Goal: Task Accomplishment & Management: Complete application form

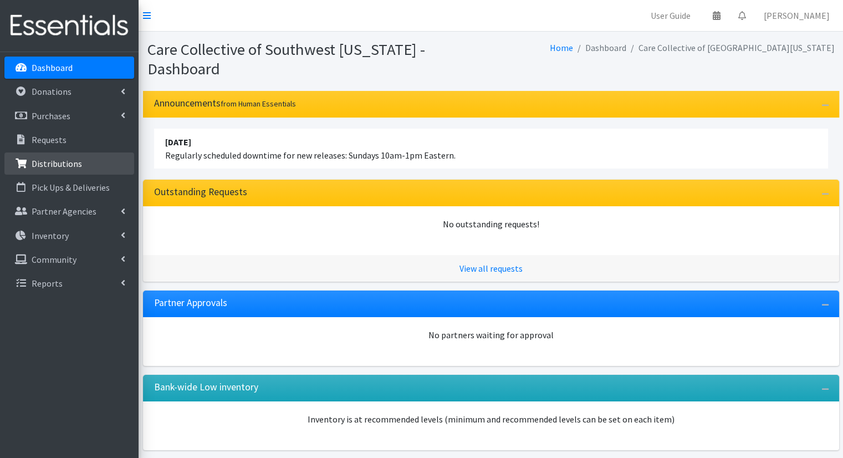
click at [44, 173] on link "Distributions" at bounding box center [69, 163] width 130 height 22
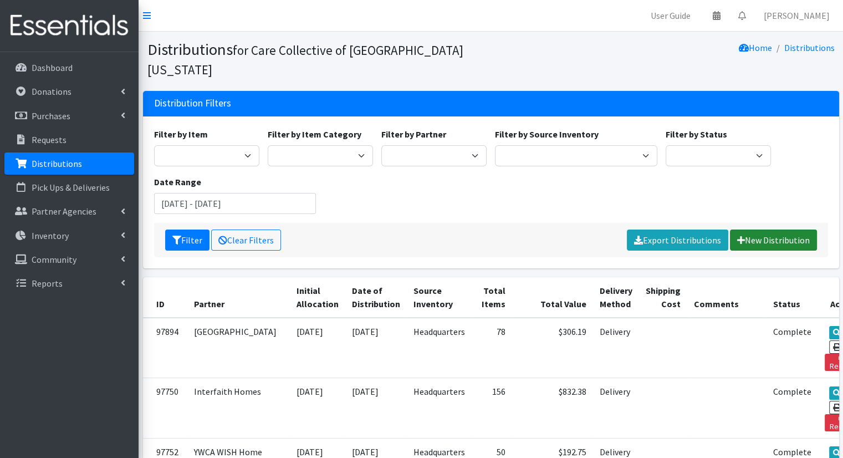
click at [743, 236] on icon at bounding box center [741, 240] width 8 height 9
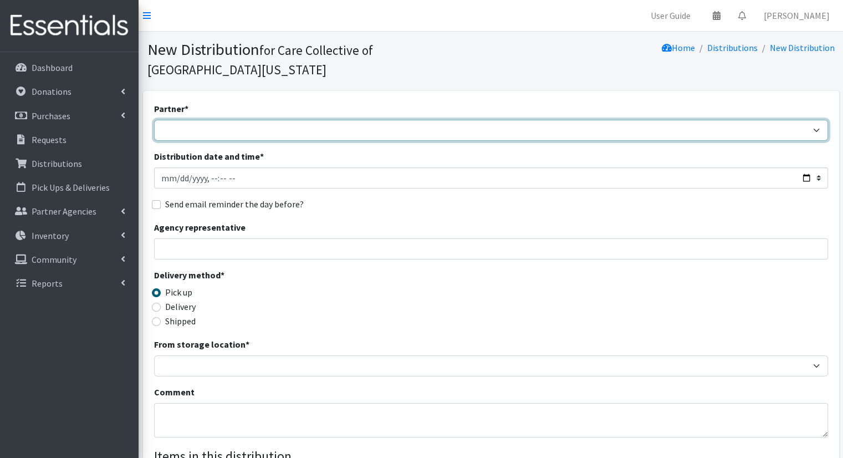
click at [247, 120] on select "African Community Kalamazoo Black Lives Matter Kzoo/BC Diaper Train Cares Sexua…" at bounding box center [491, 130] width 674 height 21
select select "7974"
click at [154, 120] on select "African Community Kalamazoo Black Lives Matter Kzoo/[GEOGRAPHIC_DATA] Diaper Tr…" at bounding box center [491, 130] width 674 height 21
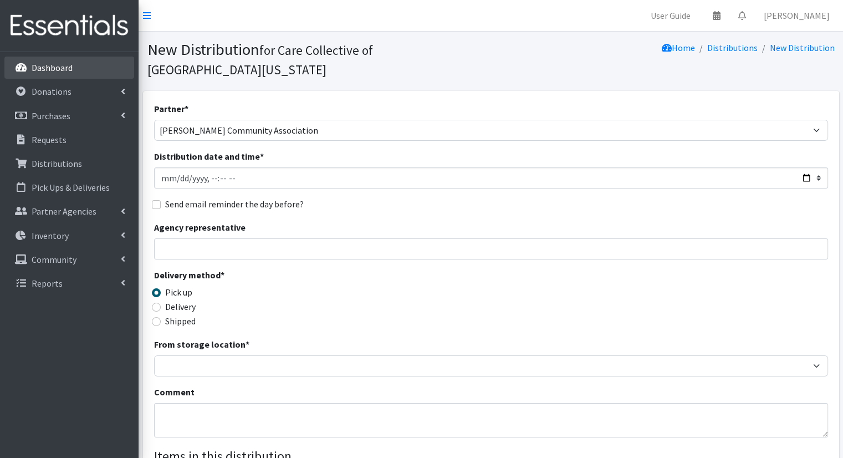
click at [104, 58] on link "Dashboard" at bounding box center [69, 68] width 130 height 22
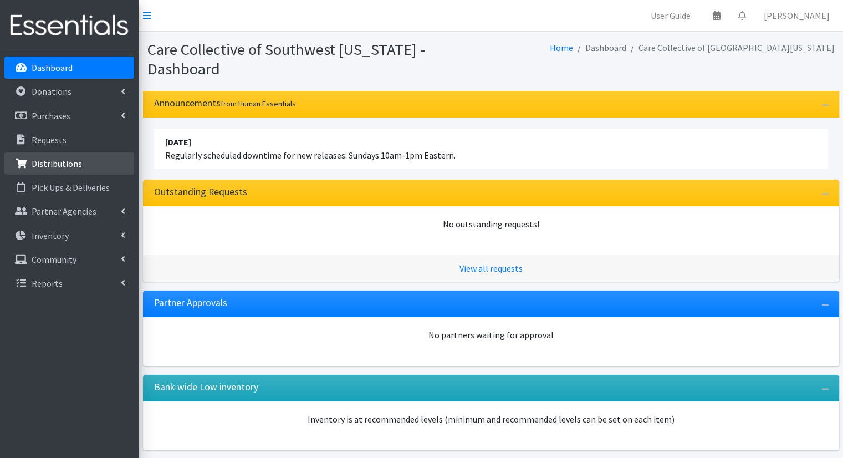
click at [104, 161] on link "Distributions" at bounding box center [69, 163] width 130 height 22
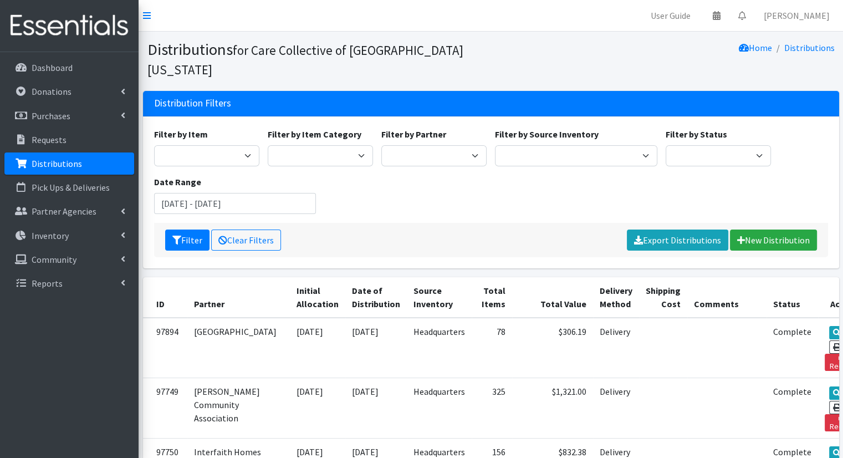
click at [774, 223] on div "Filter Clear Filters Export Distributions New Distribution" at bounding box center [491, 240] width 674 height 34
click at [769, 230] on link "New Distribution" at bounding box center [773, 240] width 87 height 21
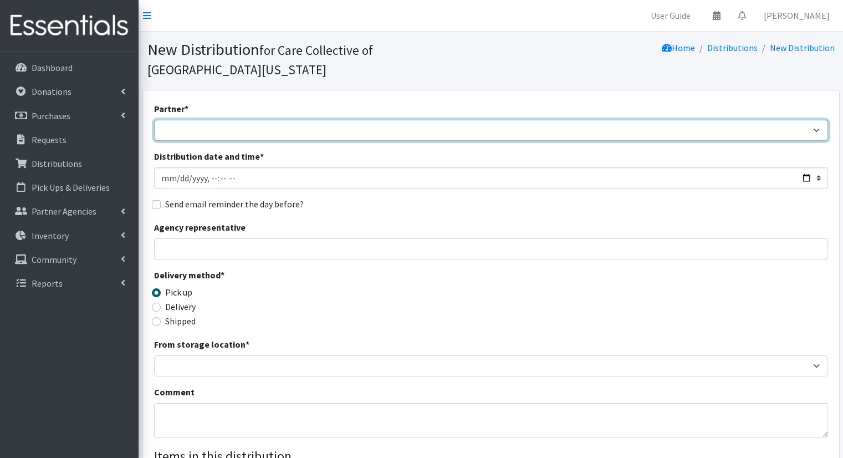
click at [236, 120] on select "African Community Kalamazoo Black Lives Matter Kzoo/[GEOGRAPHIC_DATA] Diaper Tr…" at bounding box center [491, 130] width 674 height 21
select select "7974"
click at [154, 120] on select "African Community Kalamazoo Black Lives Matter Kzoo/BC Diaper Train Cares Sexua…" at bounding box center [491, 130] width 674 height 21
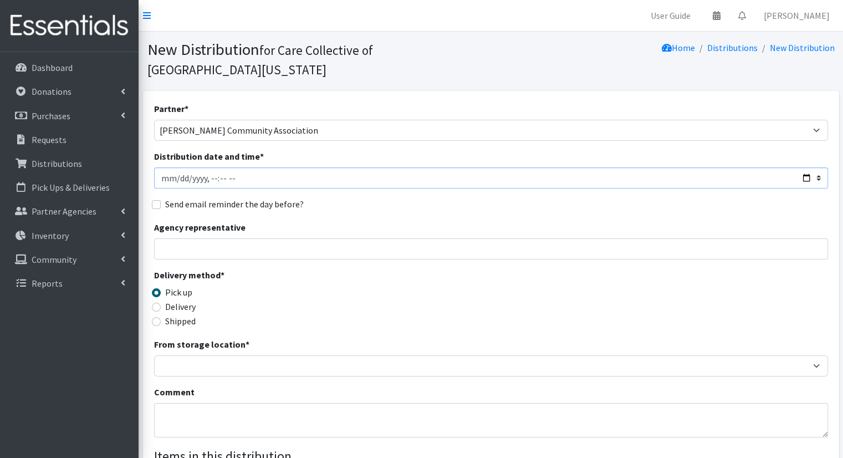
click at [813, 167] on input "Distribution date and time *" at bounding box center [491, 177] width 674 height 21
click at [798, 167] on input "Distribution date and time *" at bounding box center [491, 177] width 674 height 21
click at [807, 167] on input "Distribution date and time *" at bounding box center [491, 177] width 674 height 21
type input "2025-10-15T10:00"
click at [455, 194] on div "Partner * African Community Kalamazoo Black Lives Matter Kzoo/BC Diaper Train C…" at bounding box center [491, 354] width 674 height 505
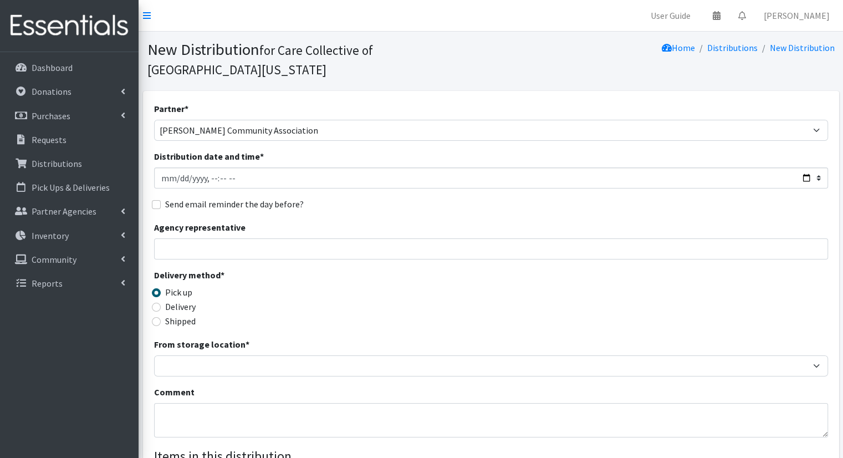
click at [194, 300] on label "Delivery" at bounding box center [180, 306] width 30 height 13
click at [161, 303] on input "Delivery" at bounding box center [156, 307] width 9 height 9
radio input "true"
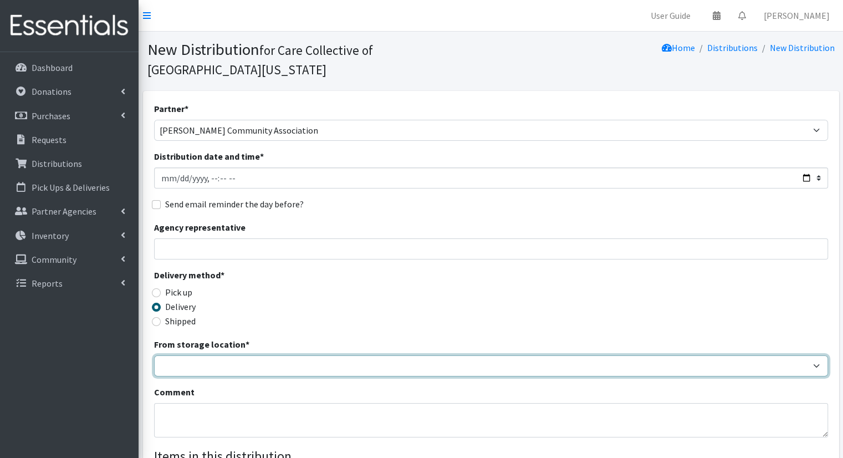
click at [261, 355] on select "Headquarters" at bounding box center [491, 365] width 674 height 21
select select "491"
click at [154, 355] on select "Headquarters" at bounding box center [491, 365] width 674 height 21
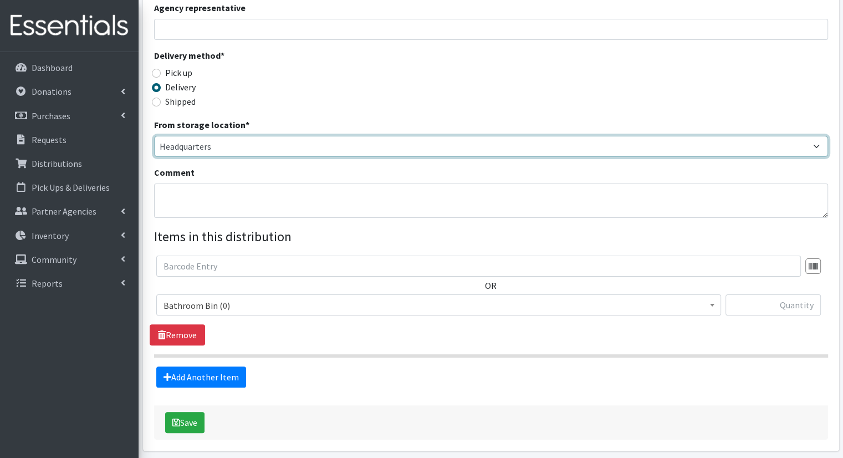
scroll to position [222, 0]
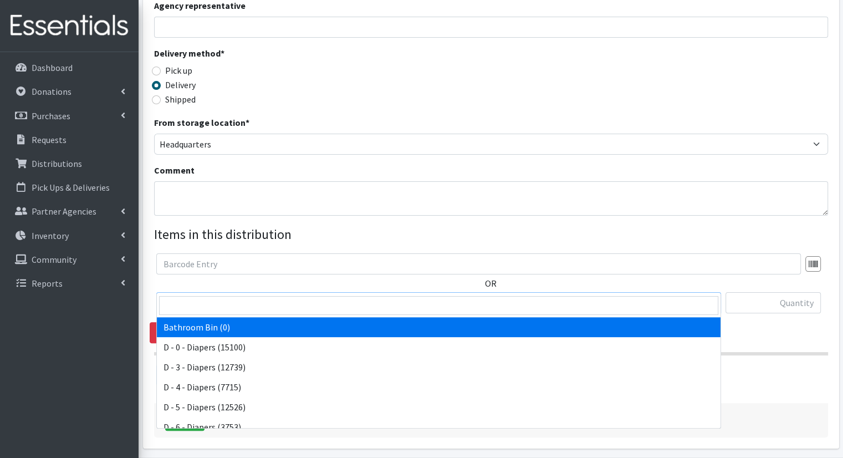
click at [662, 296] on span "Bathroom Bin (0)" at bounding box center [439, 304] width 551 height 16
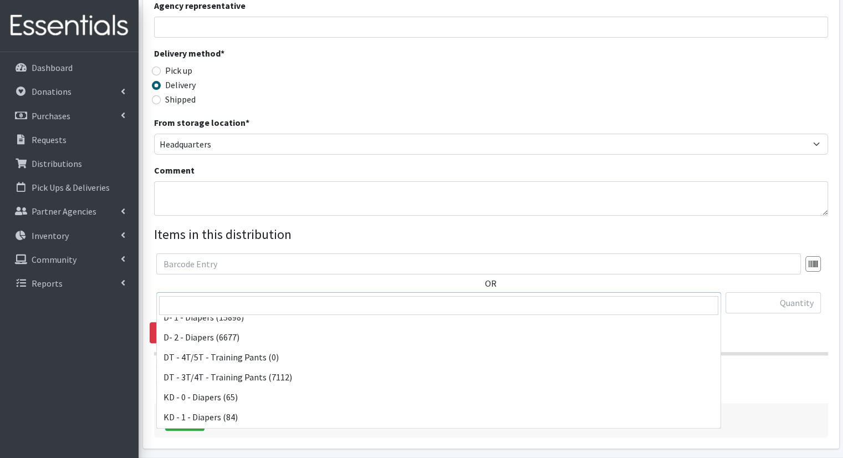
scroll to position [166, 0]
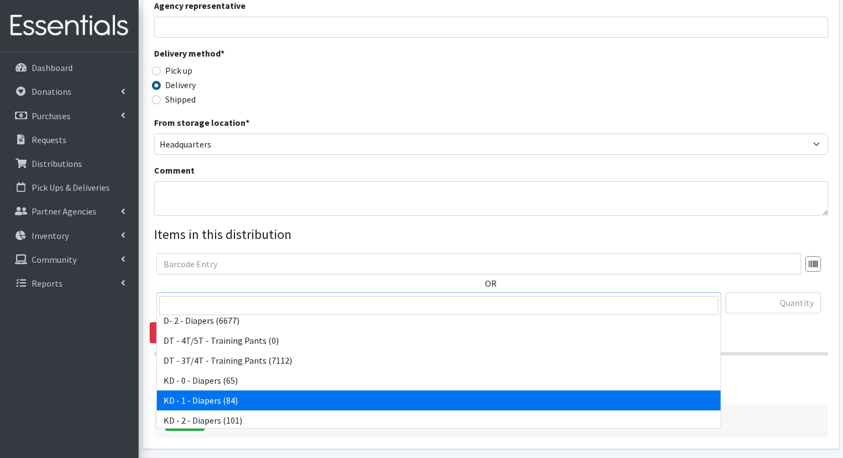
select select "15497"
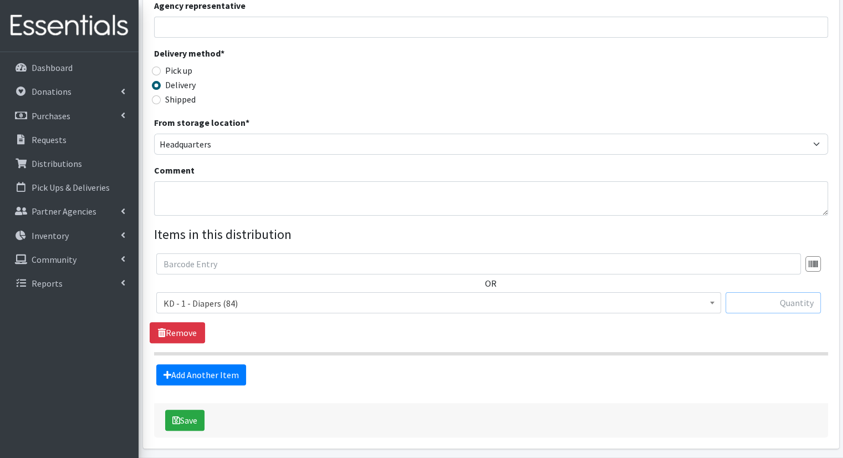
click at [756, 292] on input "text" at bounding box center [773, 302] width 95 height 21
type input "25"
click at [235, 364] on link "Add Another Item" at bounding box center [201, 374] width 90 height 21
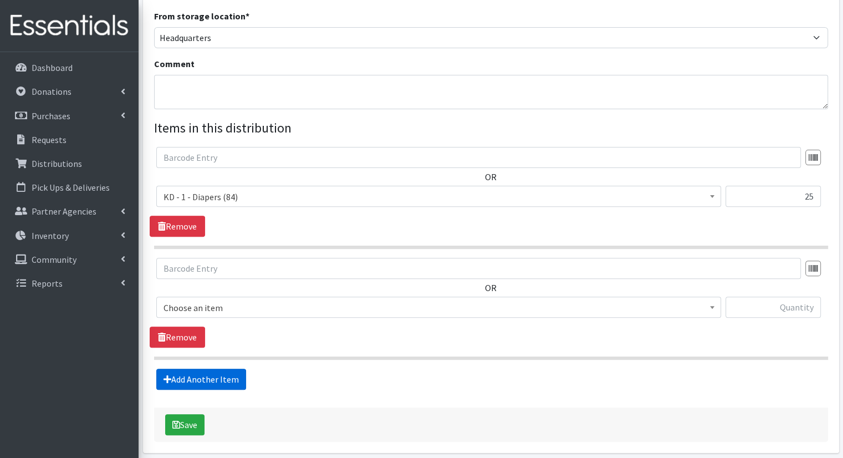
scroll to position [353, 0]
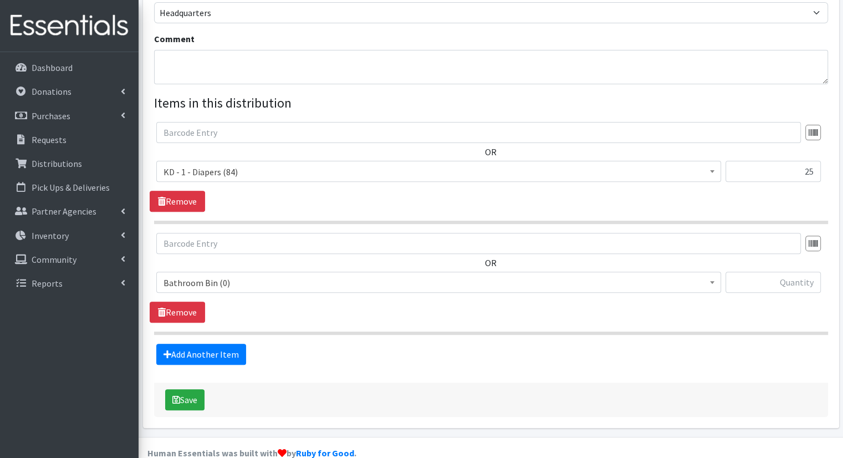
click at [243, 272] on span "Bathroom Bin (0)" at bounding box center [438, 282] width 565 height 21
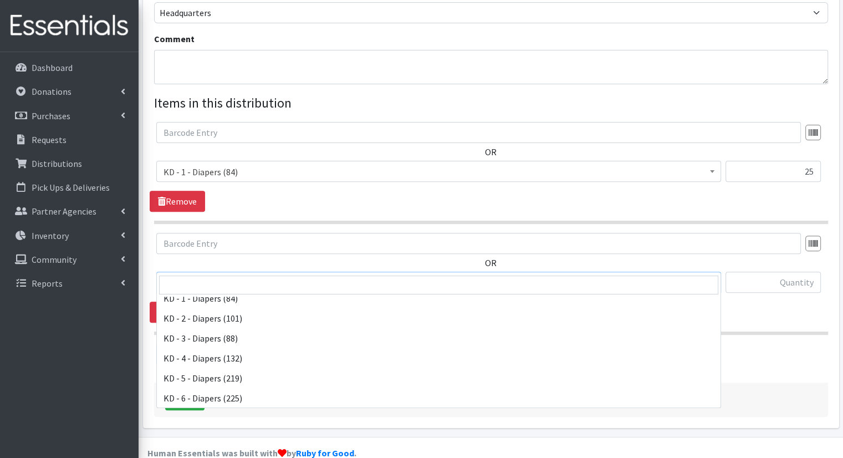
scroll to position [222, 0]
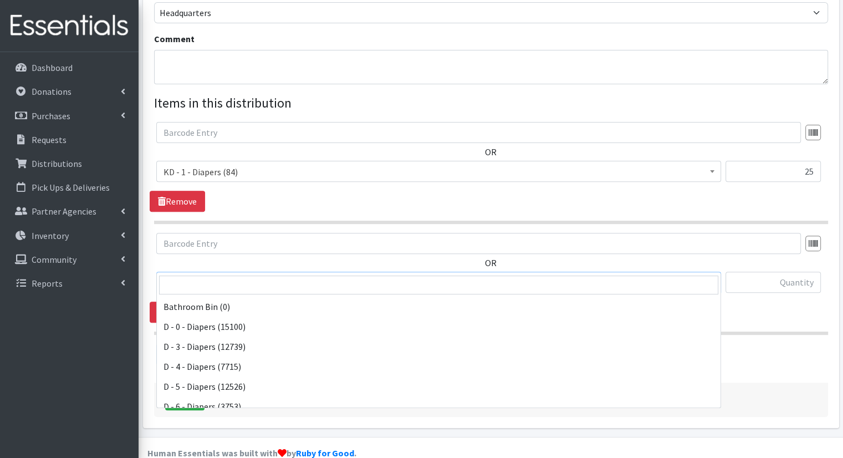
click at [268, 275] on span "KD - 2 - Diapers (101)" at bounding box center [439, 283] width 551 height 16
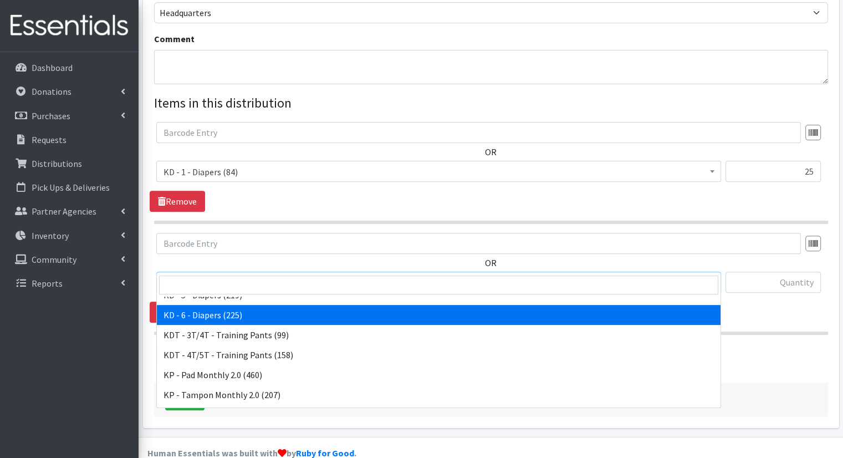
scroll to position [350, 0]
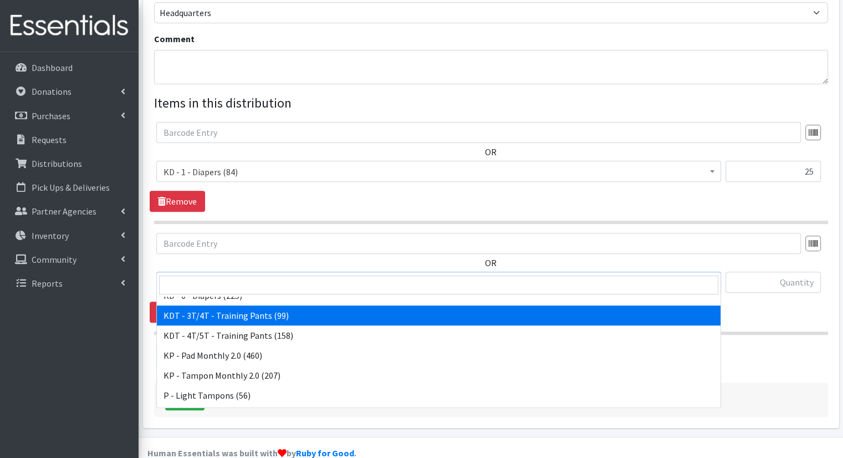
select select "15506"
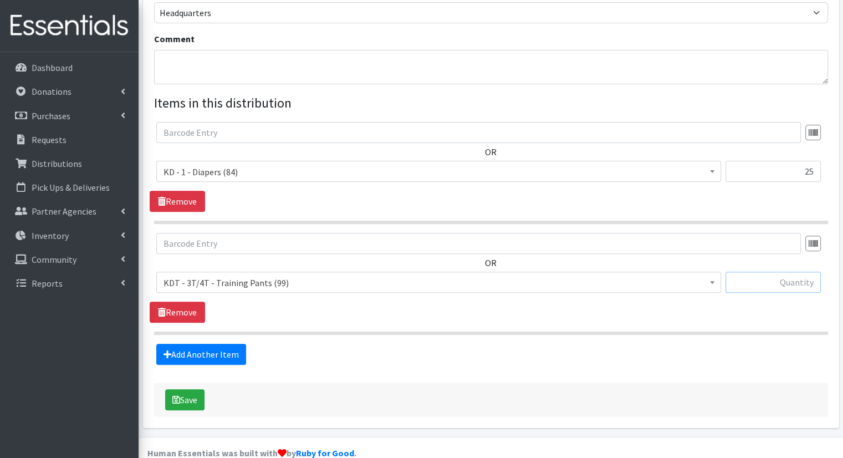
click at [792, 272] on input "text" at bounding box center [773, 282] width 95 height 21
type input "20"
click at [230, 322] on fieldset "Items in this distribution OR Bathroom Bin (0) D - 0 - Diapers (15100) D - 3 - …" at bounding box center [491, 229] width 674 height 272
click at [233, 344] on link "Add Another Item" at bounding box center [201, 354] width 90 height 21
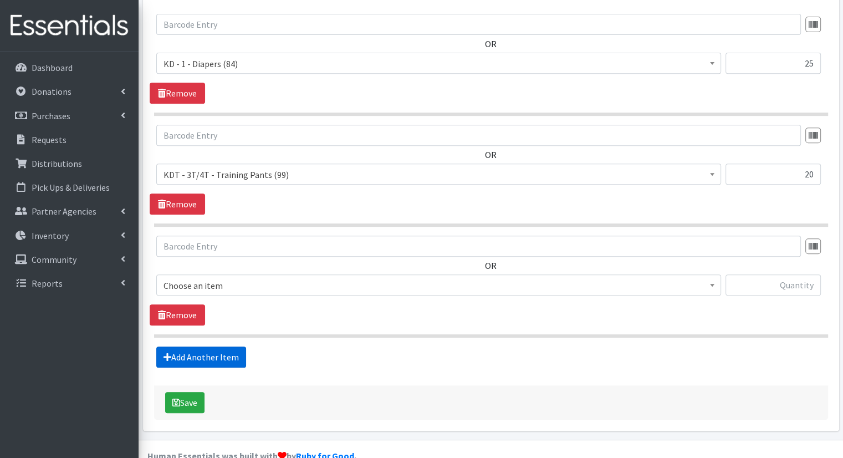
scroll to position [464, 0]
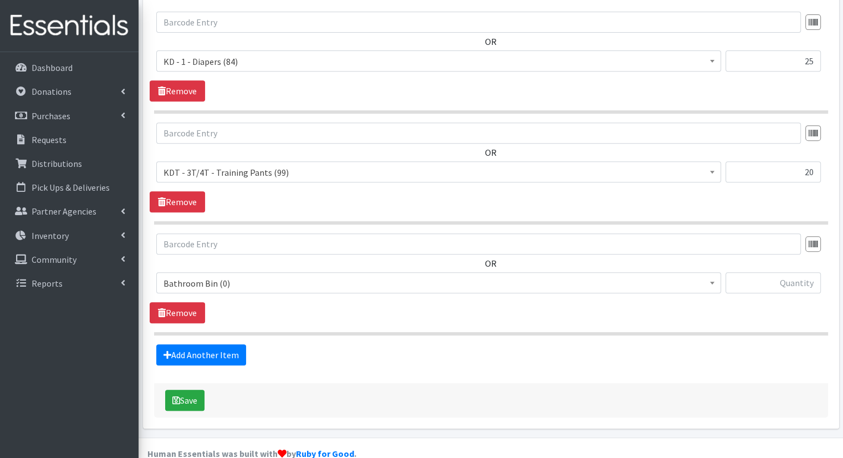
click at [277, 276] on span "Bathroom Bin (0)" at bounding box center [439, 284] width 551 height 16
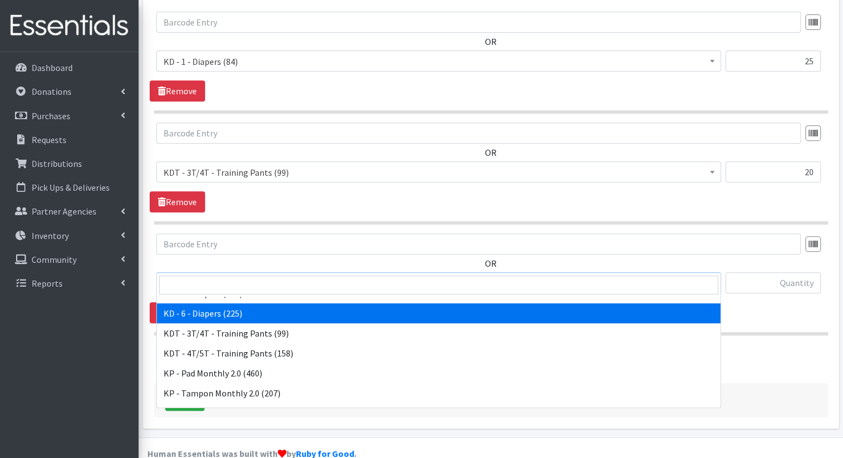
scroll to position [388, 0]
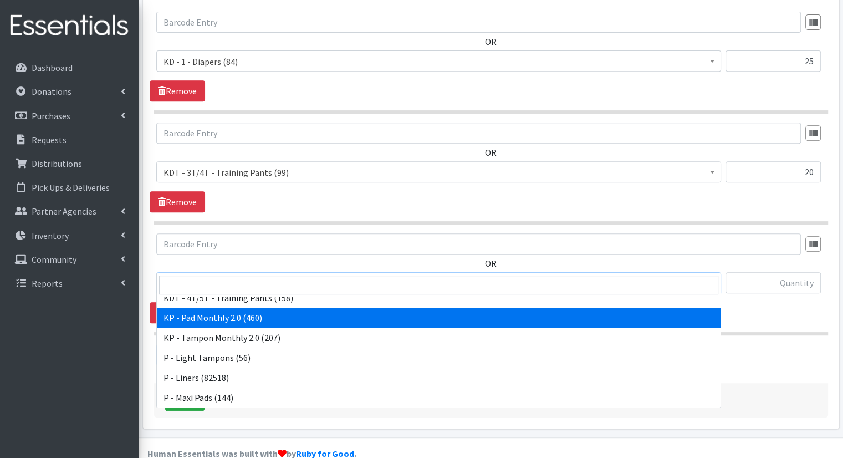
select select "15566"
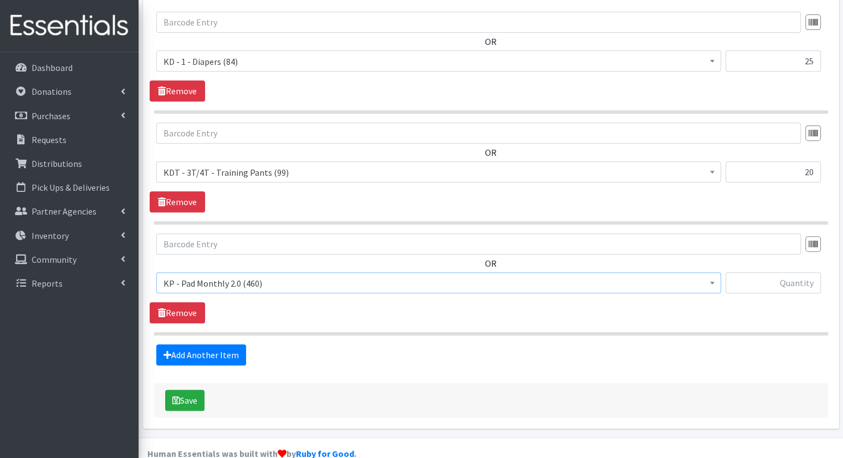
click at [752, 251] on div "OR Bathroom Bin (0) D - 0 - Diapers (15100) D - 3 - Diapers (12739) D - 4 - Dia…" at bounding box center [491, 267] width 683 height 69
click at [755, 272] on input "text" at bounding box center [773, 282] width 95 height 21
type input "75"
click at [239, 344] on link "Add Another Item" at bounding box center [201, 354] width 90 height 21
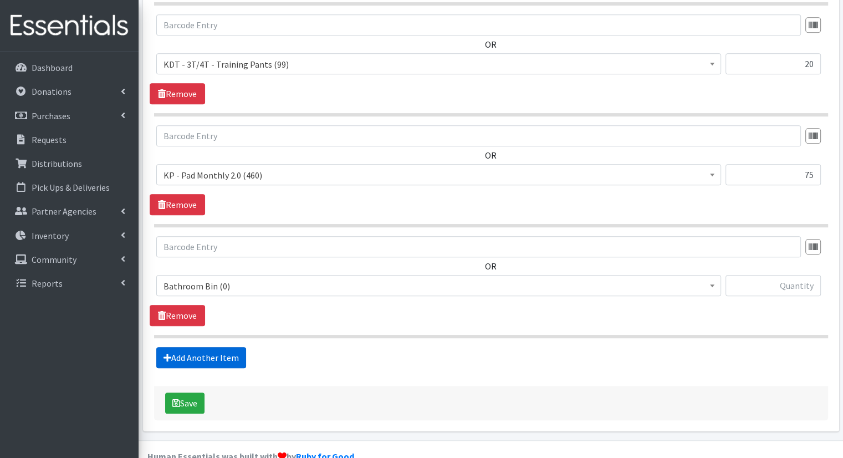
scroll to position [574, 0]
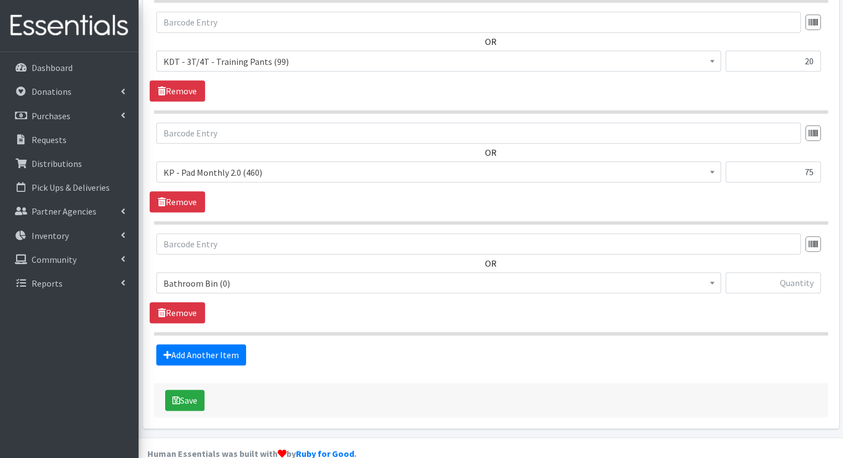
click at [262, 276] on span "Bathroom Bin (0)" at bounding box center [439, 284] width 551 height 16
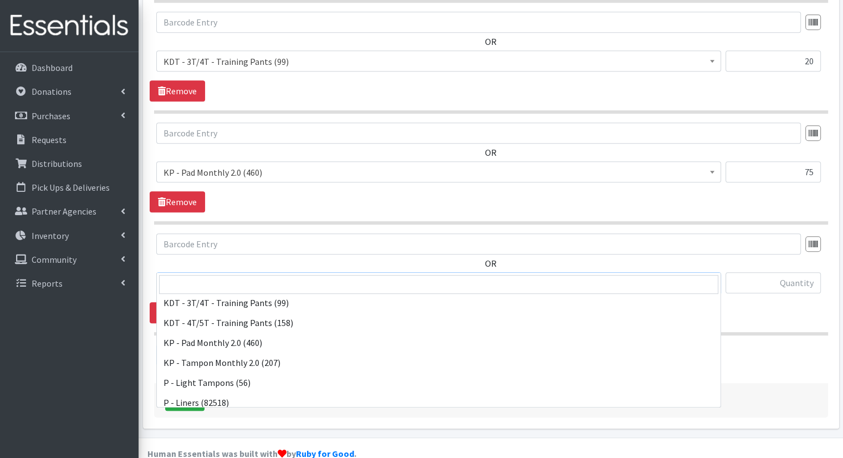
scroll to position [388, 0]
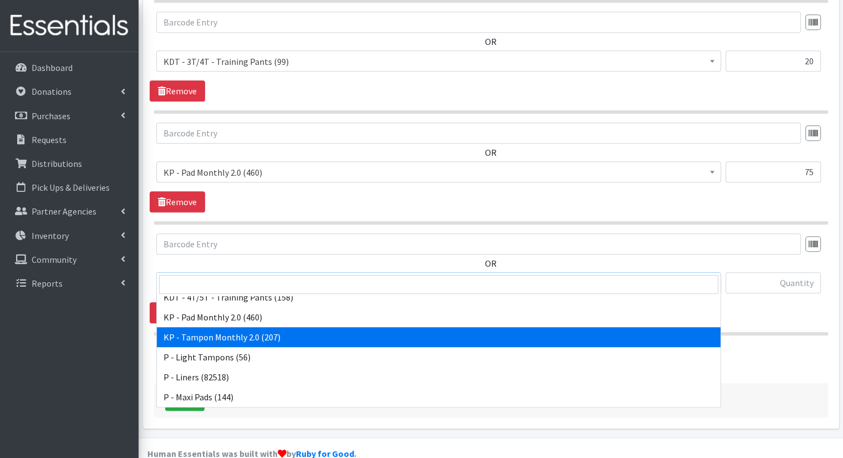
select select "15575"
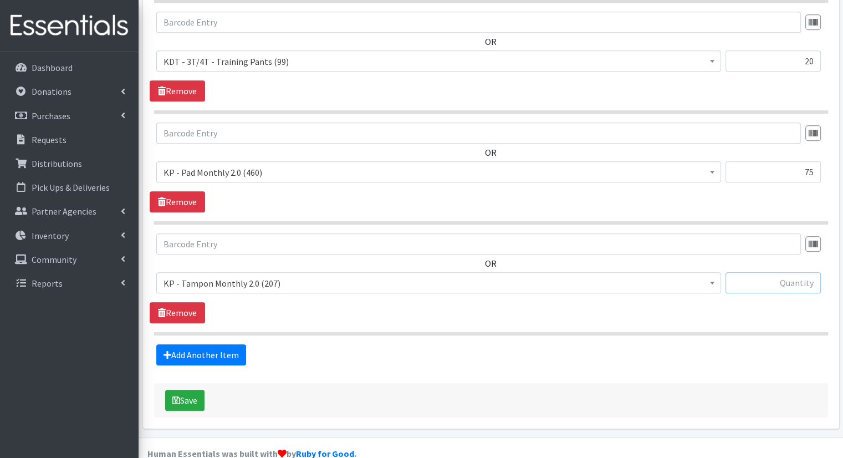
click at [759, 272] on input "text" at bounding box center [773, 282] width 95 height 21
type input "50"
click at [237, 344] on link "Add Another Item" at bounding box center [201, 354] width 90 height 21
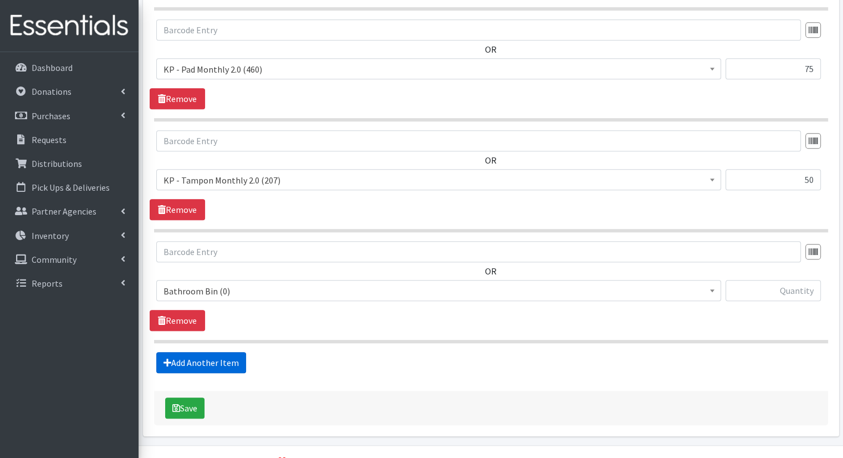
scroll to position [685, 0]
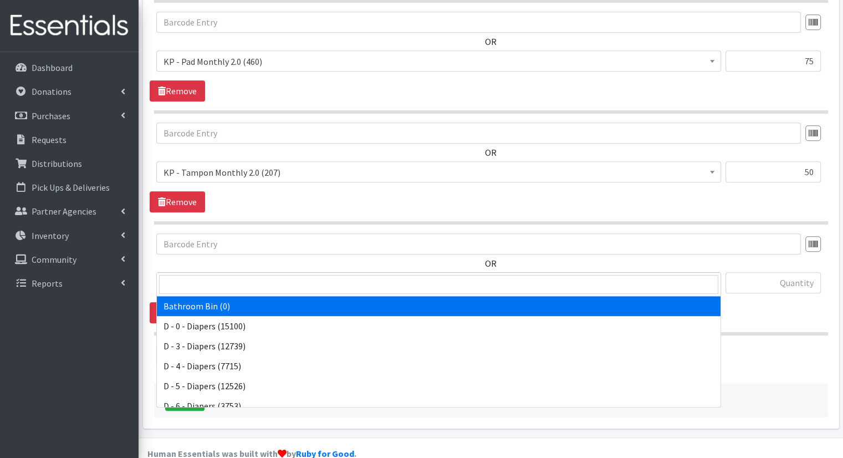
click at [274, 272] on span "Bathroom Bin (0)" at bounding box center [438, 282] width 565 height 21
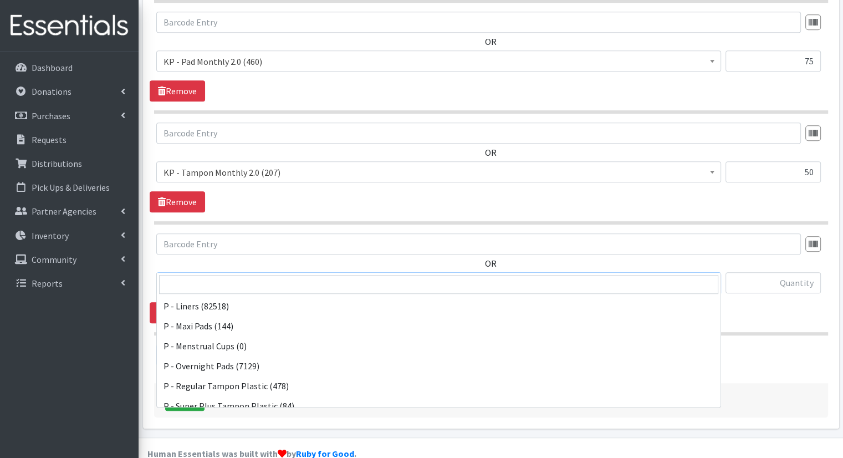
scroll to position [548, 0]
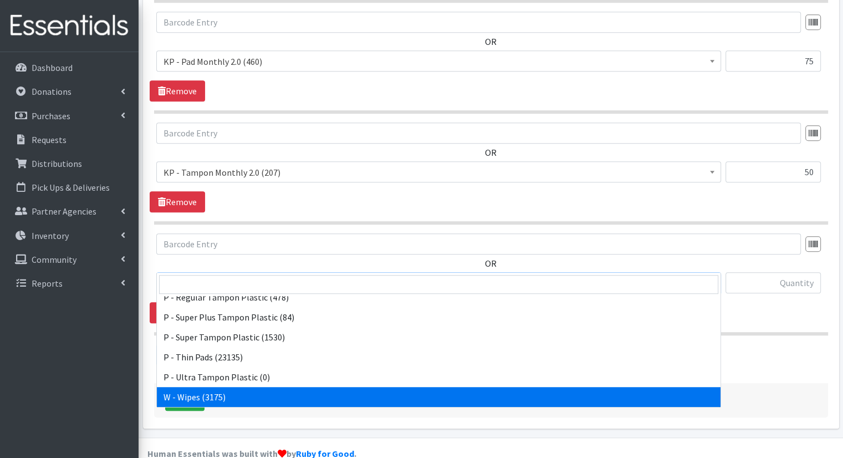
select select "15495"
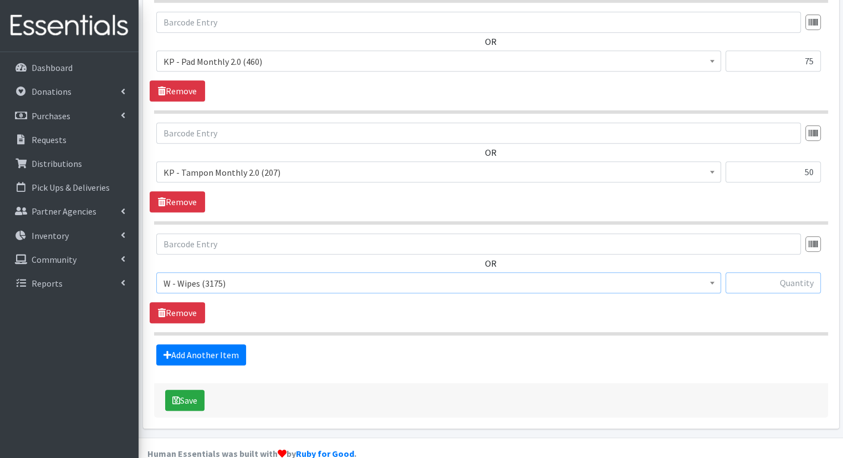
click at [779, 272] on input "text" at bounding box center [773, 282] width 95 height 21
type input "8"
type input "45"
click at [197, 390] on button "Save" at bounding box center [184, 400] width 39 height 21
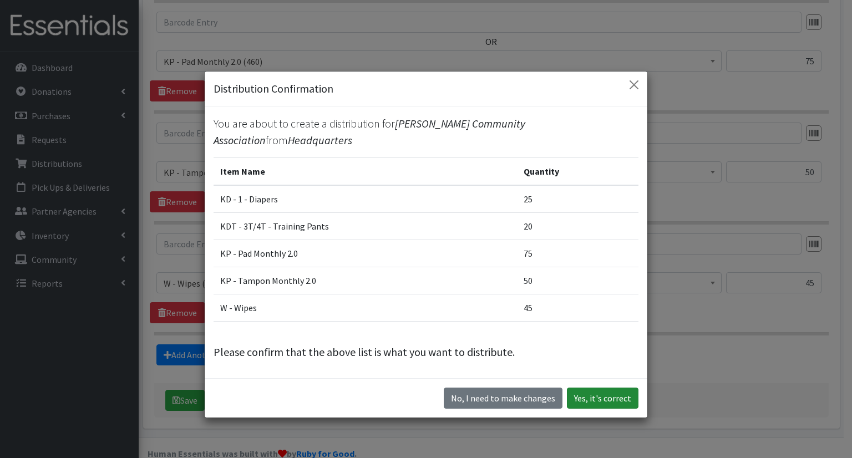
click at [598, 388] on button "Yes, it's correct" at bounding box center [603, 398] width 72 height 21
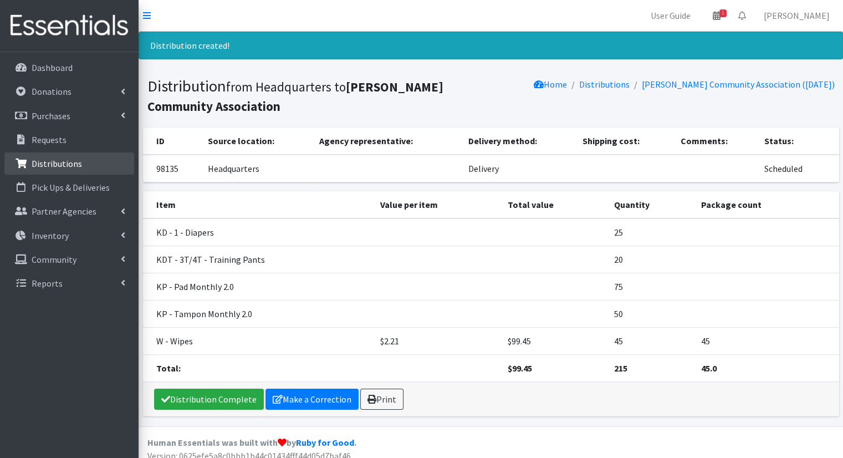
click at [73, 158] on p "Distributions" at bounding box center [57, 163] width 50 height 11
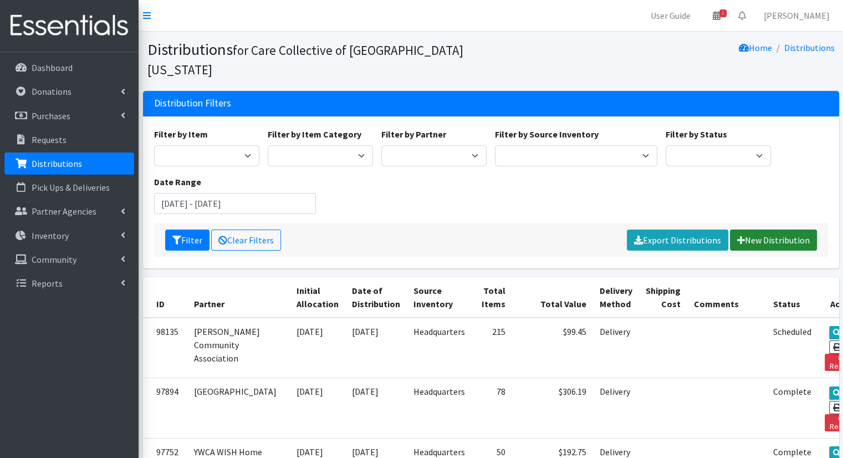
click at [742, 230] on link "New Distribution" at bounding box center [773, 240] width 87 height 21
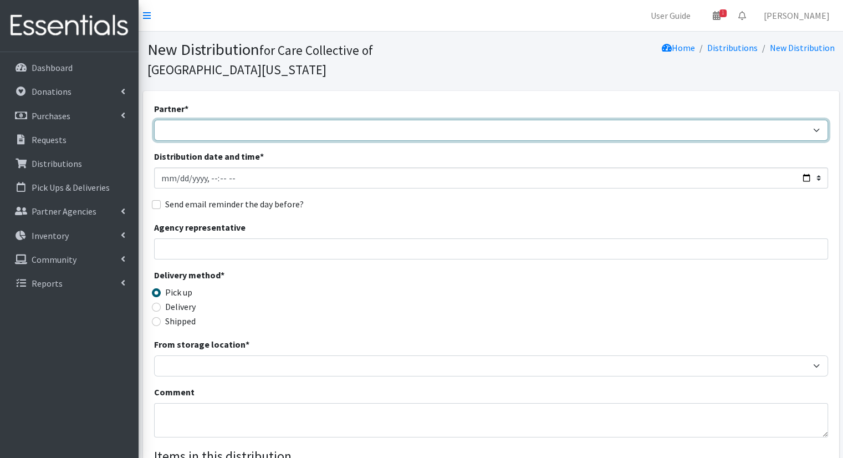
click at [162, 120] on select "African Community Kalamazoo Black Lives Matter Kzoo/BC Diaper Train Cares Sexua…" at bounding box center [491, 130] width 674 height 21
select select "8043"
click at [154, 120] on select "African Community Kalamazoo Black Lives Matter Kzoo/[GEOGRAPHIC_DATA] Diaper Tr…" at bounding box center [491, 130] width 674 height 21
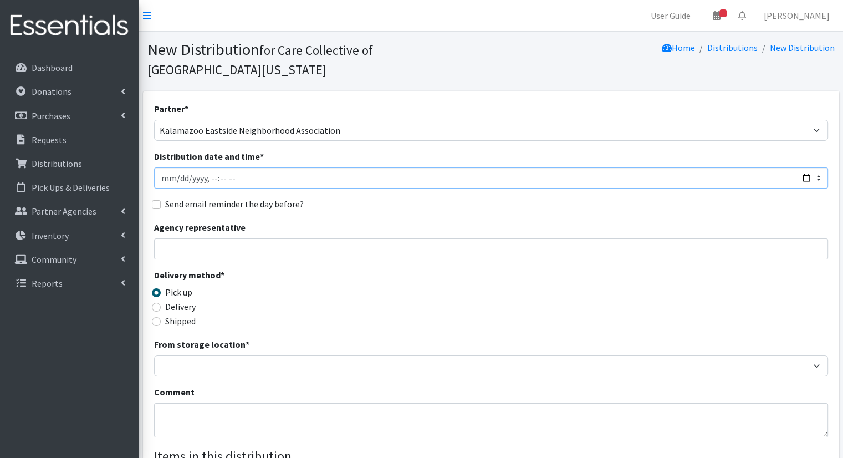
click at [798, 167] on input "Distribution date and time *" at bounding box center [491, 177] width 674 height 21
click at [806, 167] on input "Distribution date and time *" at bounding box center [491, 177] width 674 height 21
type input "2025-10-15T10:00"
click at [414, 197] on div "Send email reminder the day before?" at bounding box center [491, 203] width 674 height 13
click at [183, 300] on label "Delivery" at bounding box center [180, 306] width 30 height 13
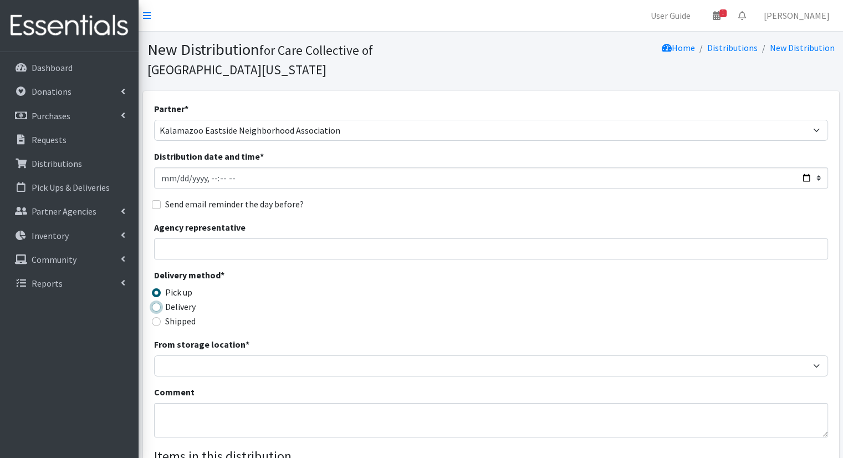
click at [161, 303] on input "Delivery" at bounding box center [156, 307] width 9 height 9
radio input "true"
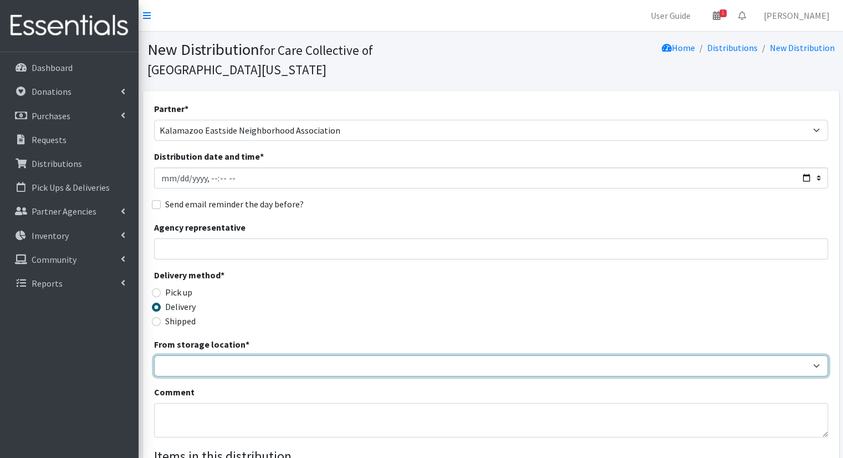
click at [211, 355] on select "Headquarters" at bounding box center [491, 365] width 674 height 21
select select "491"
click at [154, 355] on select "Headquarters" at bounding box center [491, 365] width 674 height 21
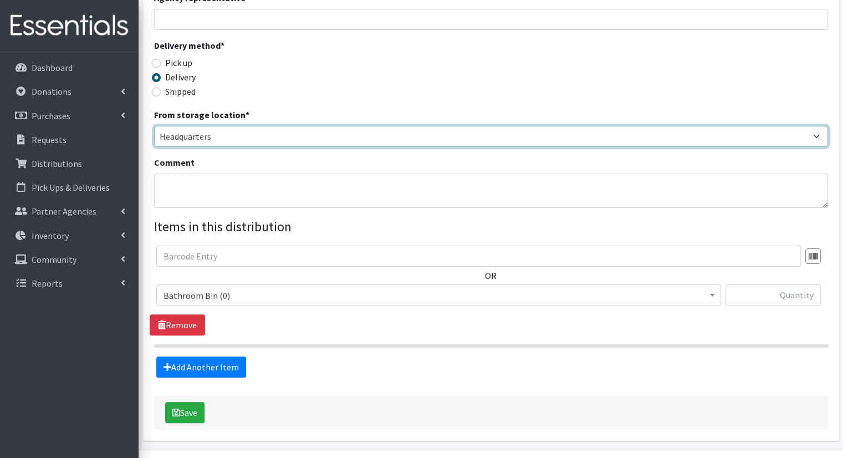
scroll to position [243, 0]
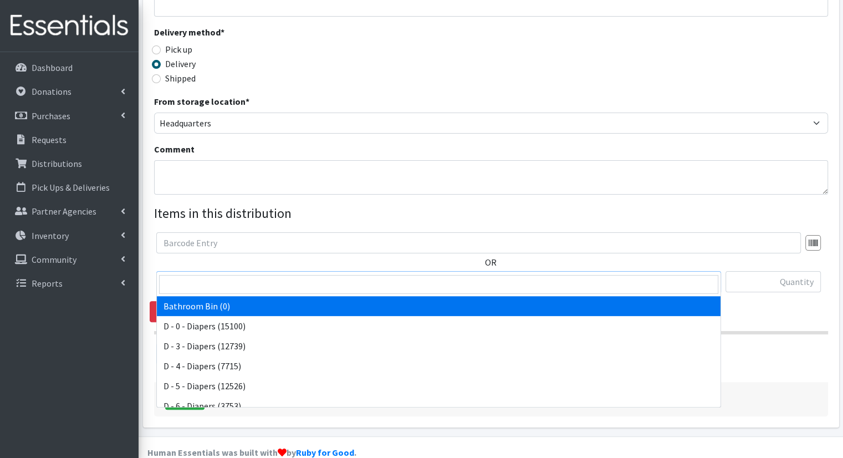
click at [363, 274] on span "Bathroom Bin (0)" at bounding box center [439, 282] width 551 height 16
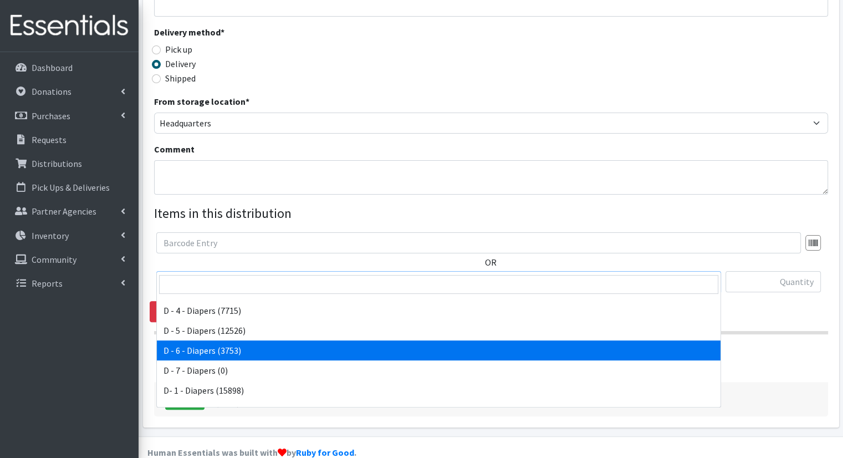
scroll to position [166, 0]
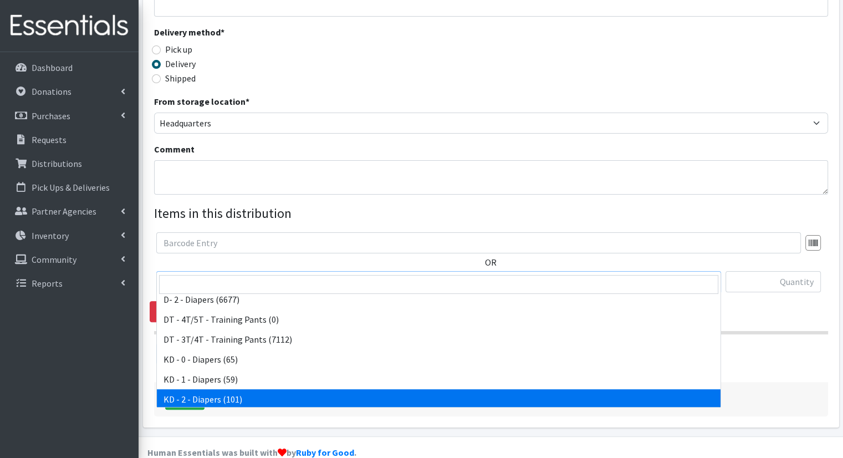
select select "15498"
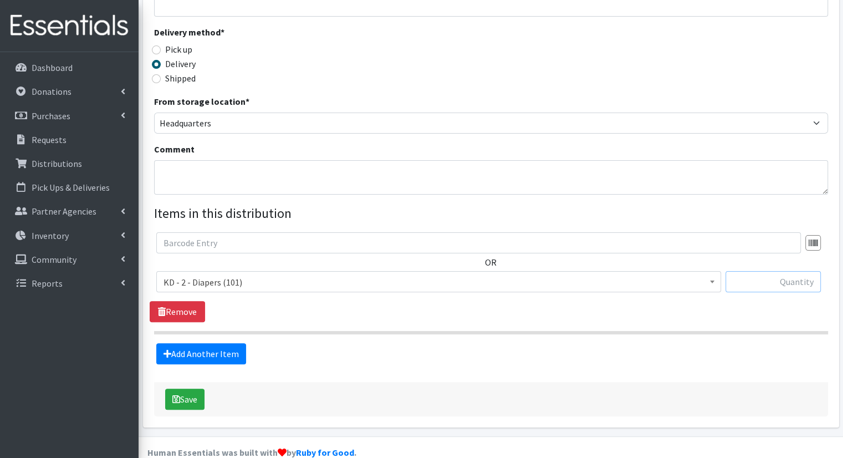
click at [736, 271] on input "text" at bounding box center [773, 281] width 95 height 21
type input "12"
click at [238, 343] on link "Add Another Item" at bounding box center [201, 353] width 90 height 21
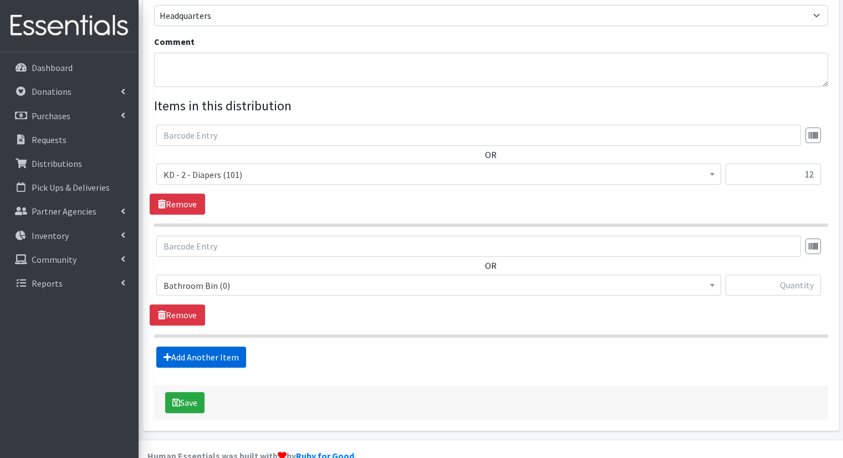
scroll to position [353, 0]
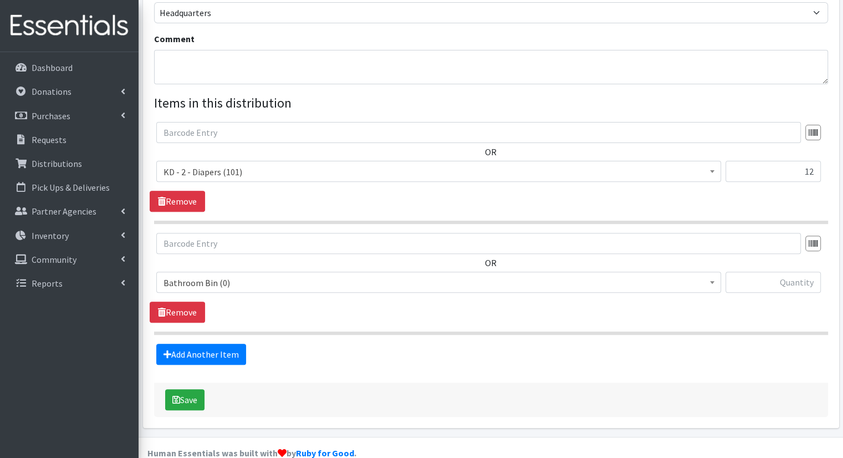
click at [289, 275] on span "Bathroom Bin (0)" at bounding box center [439, 283] width 551 height 16
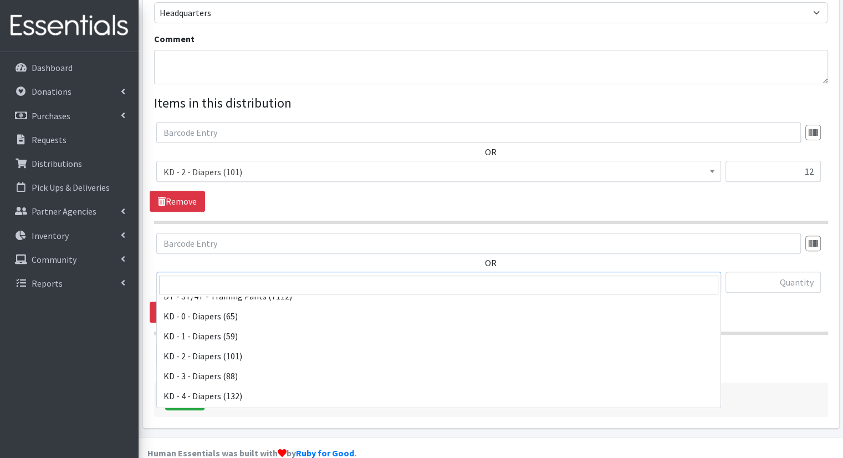
scroll to position [222, 0]
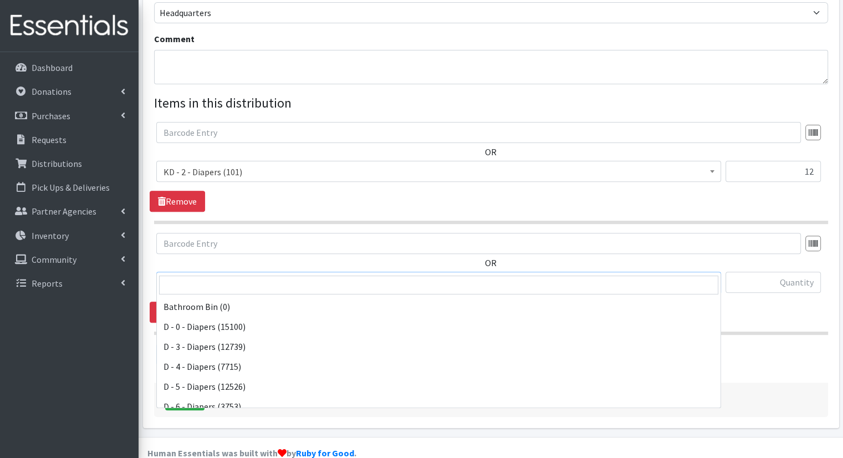
click at [336, 275] on span "KD - 3 - Diapers (88)" at bounding box center [439, 283] width 551 height 16
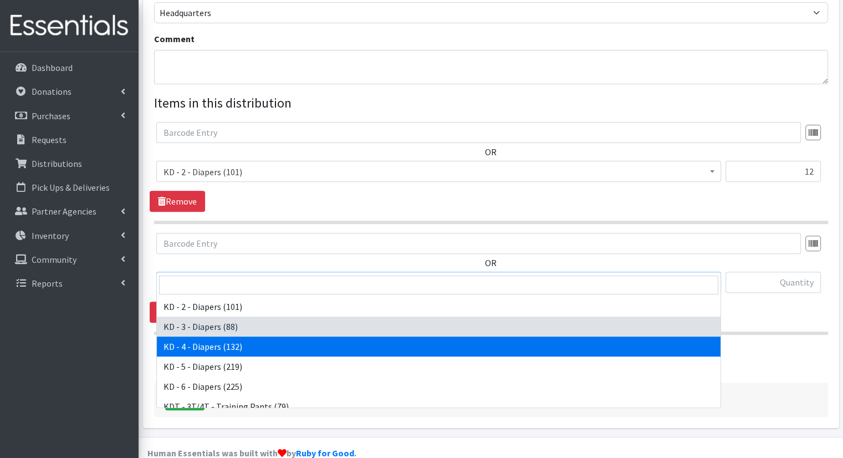
select select "15500"
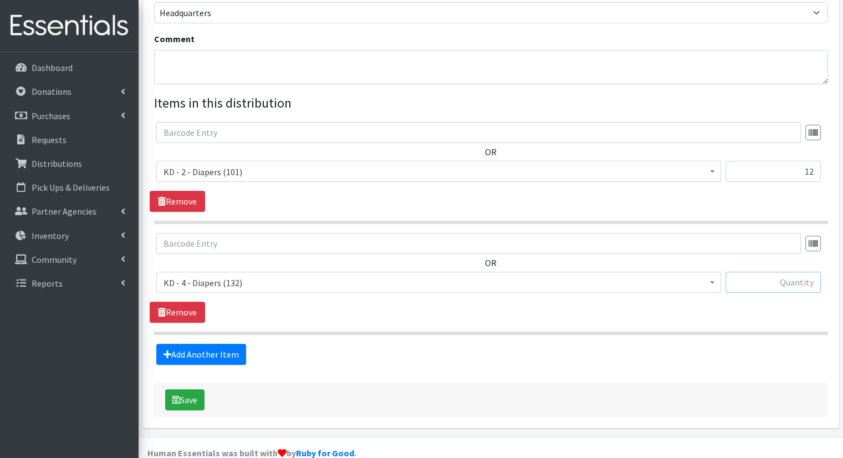
click at [796, 272] on input "text" at bounding box center [773, 282] width 95 height 21
type input "12"
click at [237, 346] on form "Partner * African Community Kalamazoo Black Lives Matter Kzoo/BC Diaper Train C…" at bounding box center [491, 83] width 674 height 668
click at [237, 345] on form "Partner * African Community Kalamazoo Black Lives Matter Kzoo/BC Diaper Train C…" at bounding box center [491, 83] width 674 height 668
click at [236, 344] on link "Add Another Item" at bounding box center [201, 354] width 90 height 21
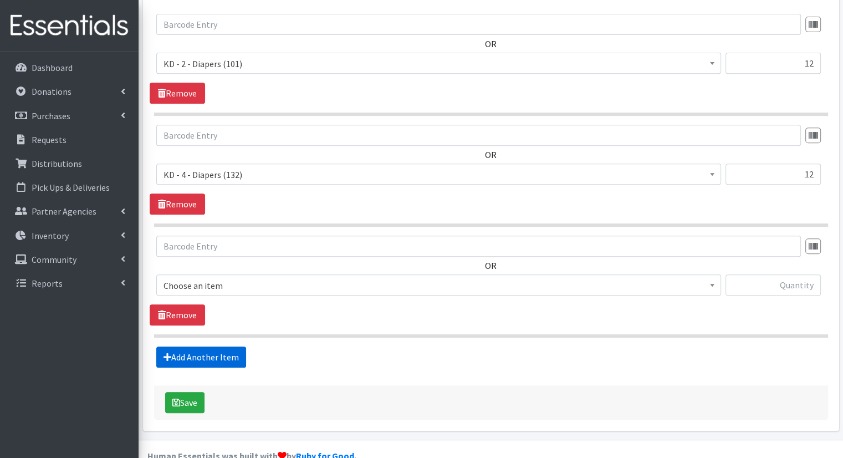
scroll to position [464, 0]
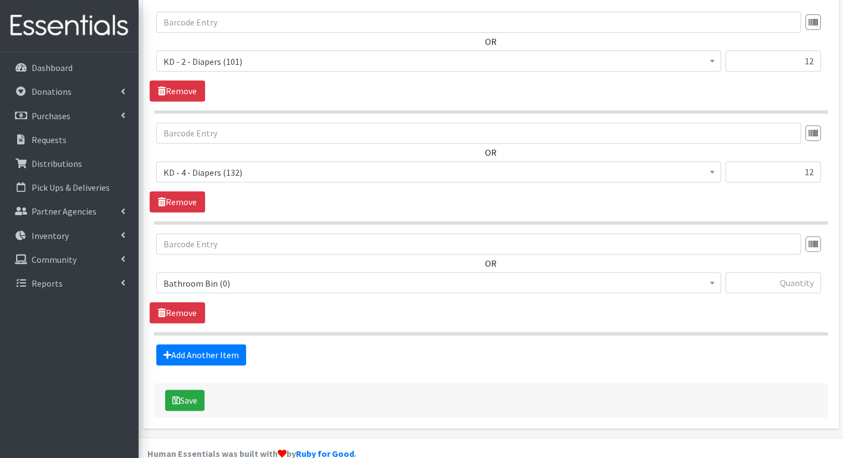
click at [520, 272] on span "Bathroom Bin (0)" at bounding box center [438, 282] width 565 height 21
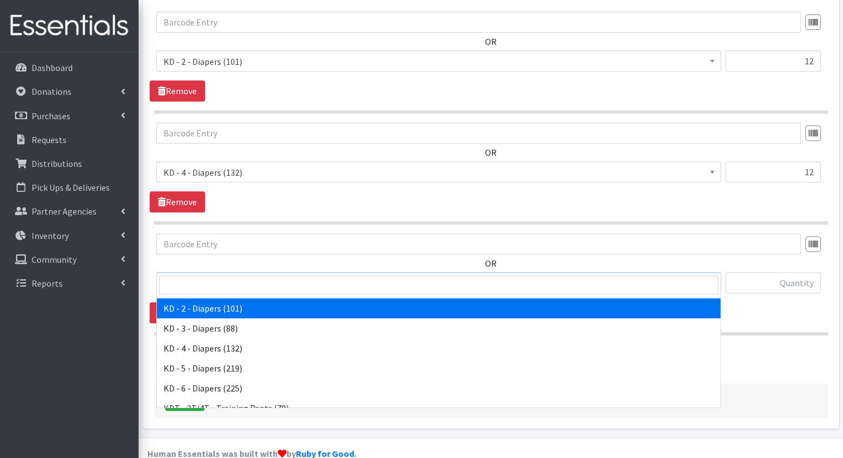
scroll to position [277, 0]
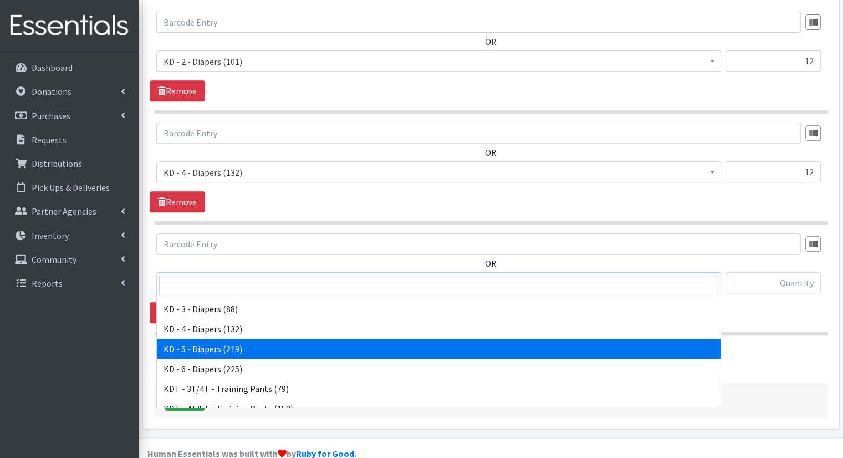
select select "15501"
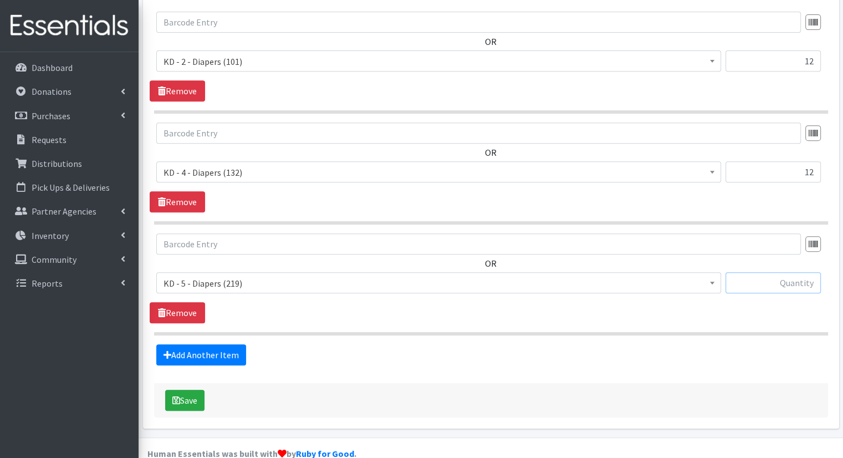
click at [776, 272] on input "text" at bounding box center [773, 282] width 95 height 21
type input "15"
click at [224, 344] on link "Add Another Item" at bounding box center [201, 354] width 90 height 21
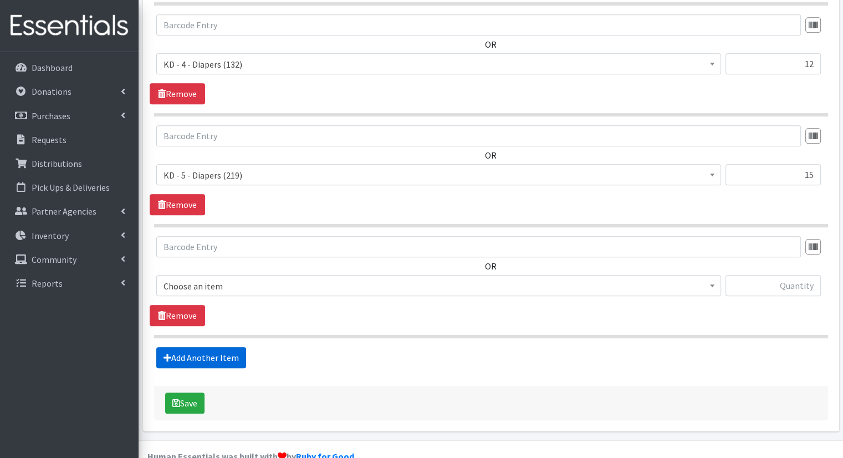
scroll to position [574, 0]
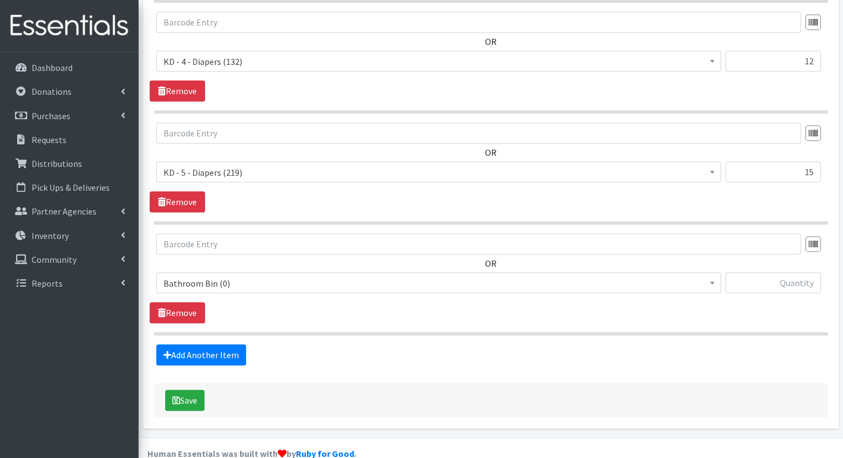
click at [279, 276] on span "Bathroom Bin (0)" at bounding box center [439, 284] width 551 height 16
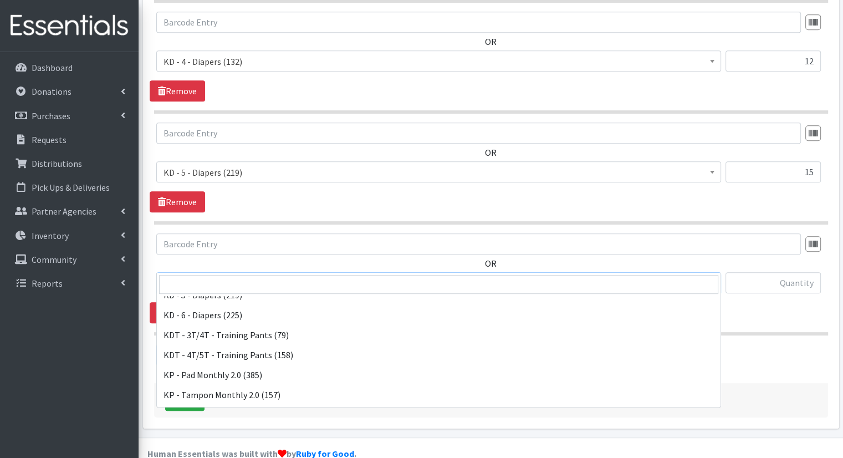
scroll to position [333, 0]
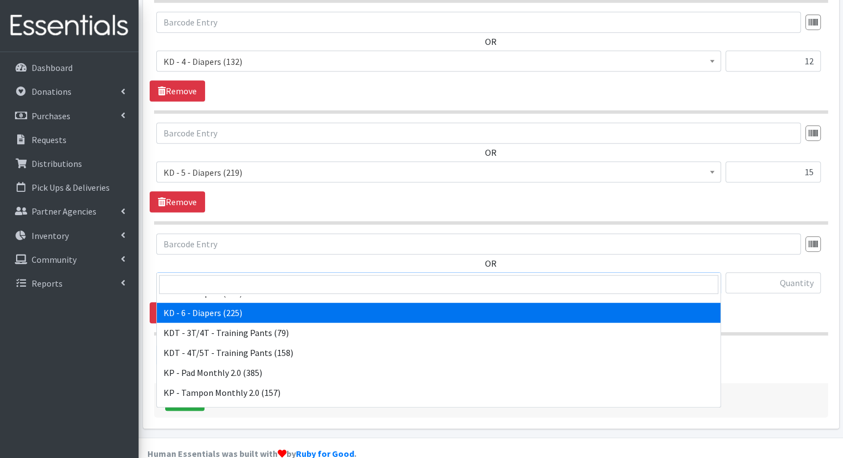
select select "15502"
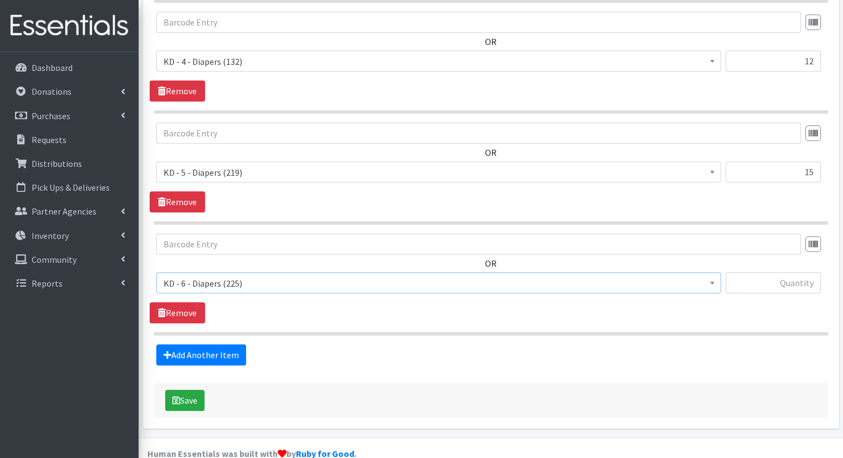
click at [748, 251] on div "OR Bathroom Bin (0) D - 0 - Diapers (15100) D - 3 - Diapers (12739) D - 4 - Dia…" at bounding box center [491, 267] width 683 height 69
click at [747, 272] on input "text" at bounding box center [773, 282] width 95 height 21
type input "15"
click at [208, 344] on link "Add Another Item" at bounding box center [201, 354] width 90 height 21
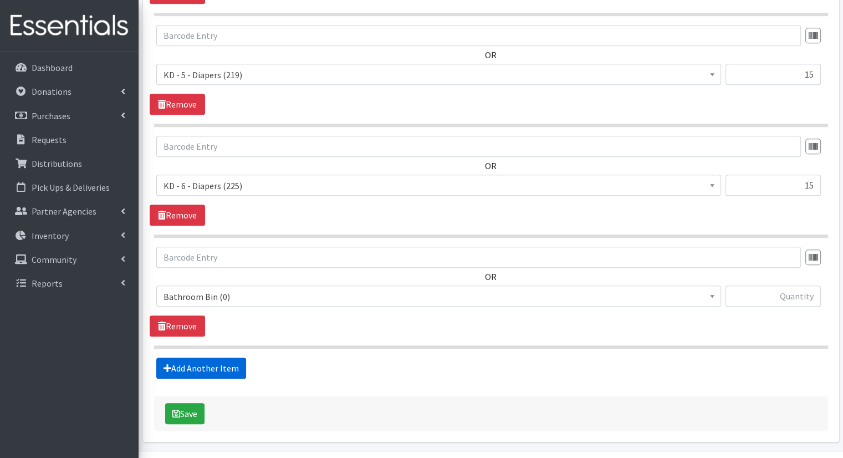
scroll to position [685, 0]
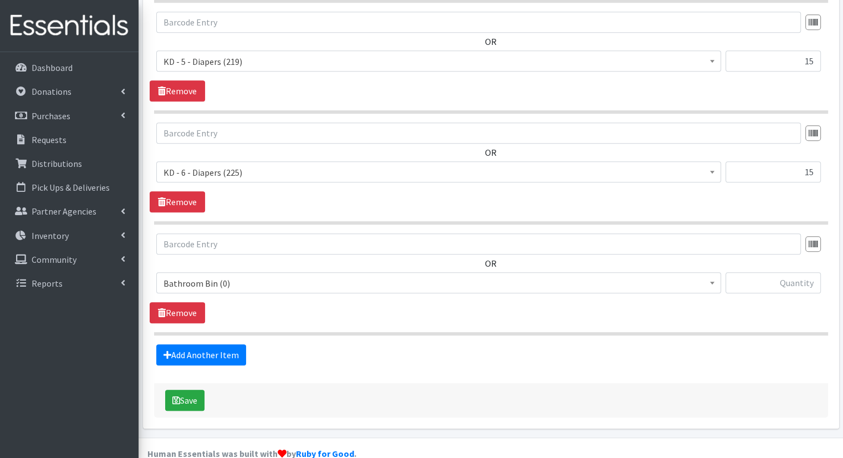
click at [268, 276] on span "Bathroom Bin (0)" at bounding box center [439, 284] width 551 height 16
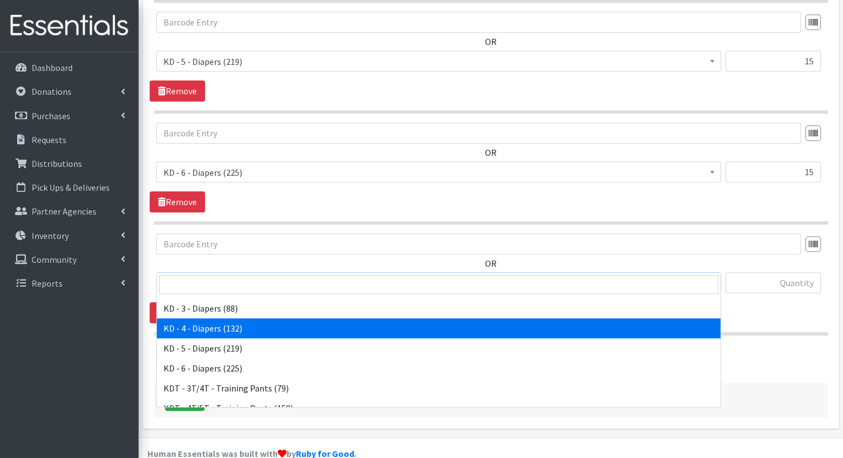
scroll to position [333, 0]
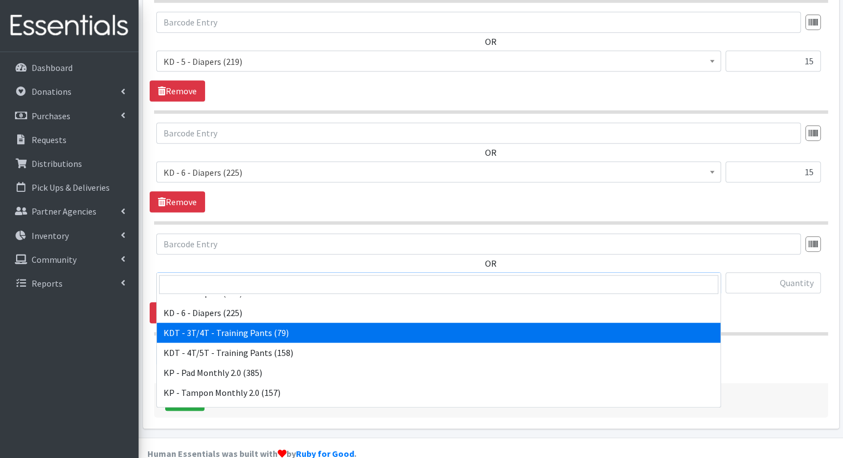
select select "15506"
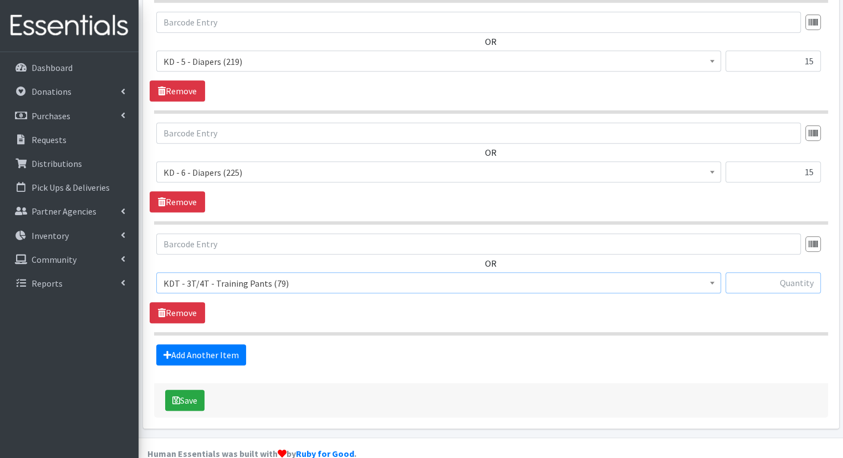
click at [754, 272] on input "text" at bounding box center [773, 282] width 95 height 21
type input "15"
click at [189, 344] on link "Add Another Item" at bounding box center [201, 354] width 90 height 21
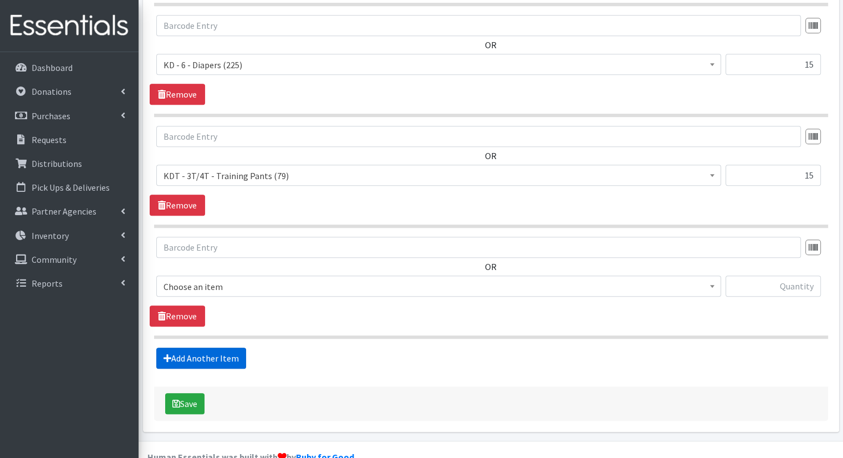
scroll to position [796, 0]
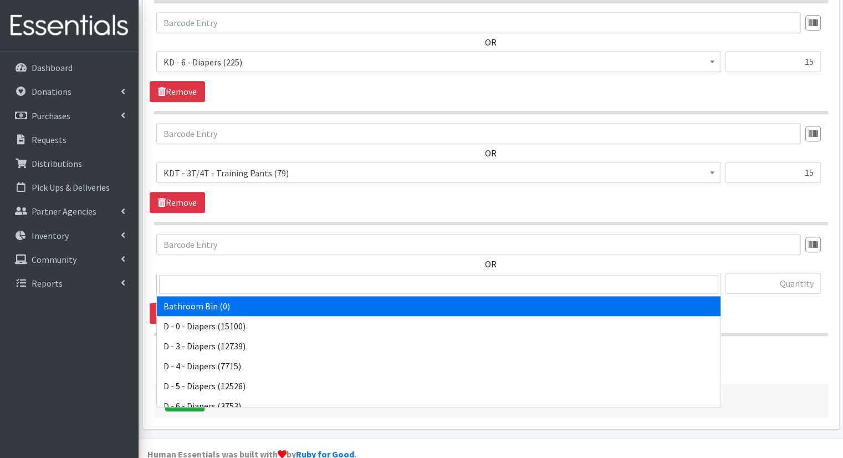
click at [277, 273] on span "Bathroom Bin (0)" at bounding box center [438, 283] width 565 height 21
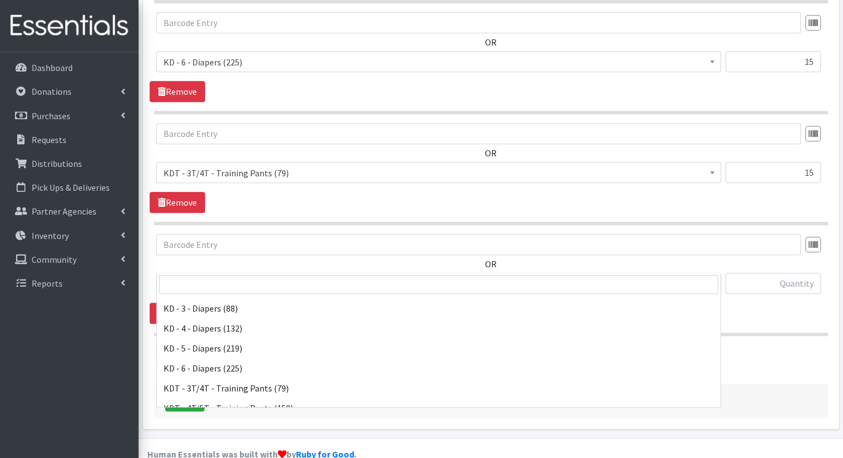
scroll to position [333, 0]
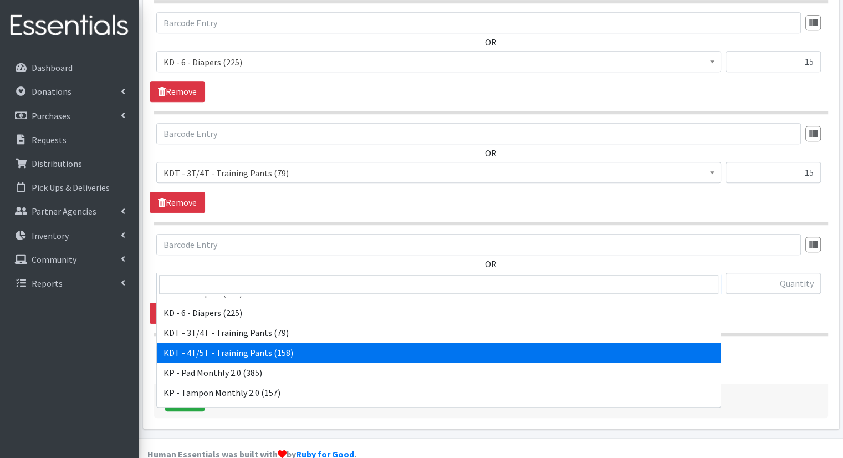
select select "15507"
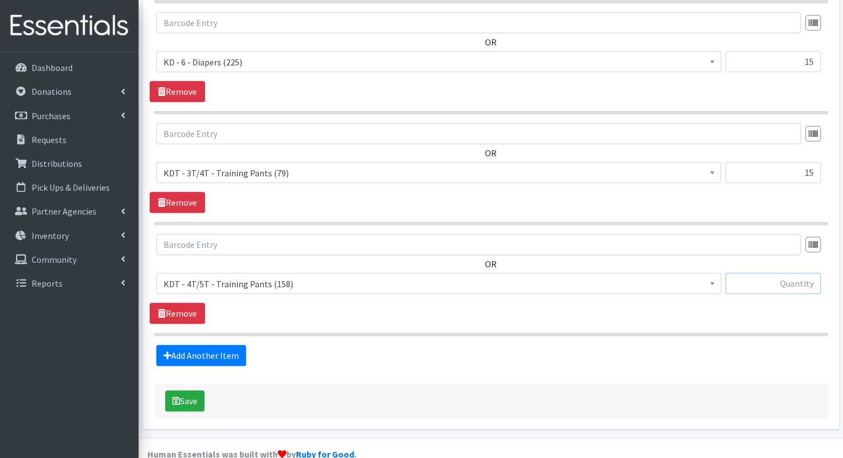
click at [773, 273] on input "text" at bounding box center [773, 283] width 95 height 21
type input "15"
click at [216, 345] on link "Add Another Item" at bounding box center [201, 355] width 90 height 21
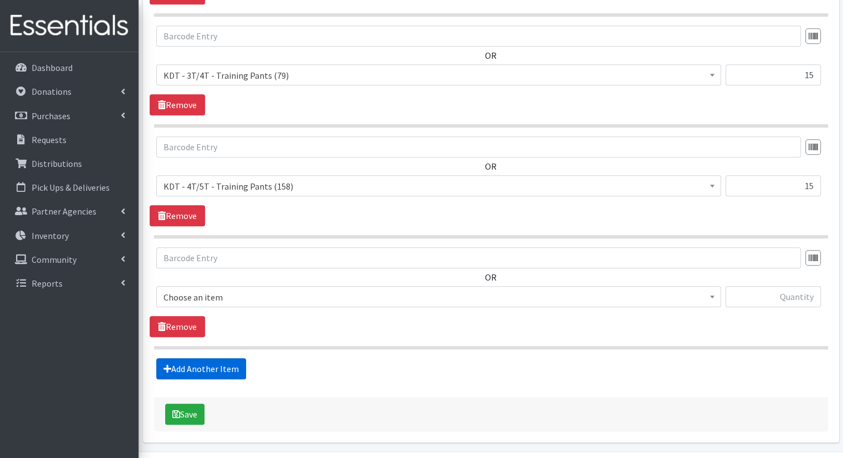
scroll to position [906, 0]
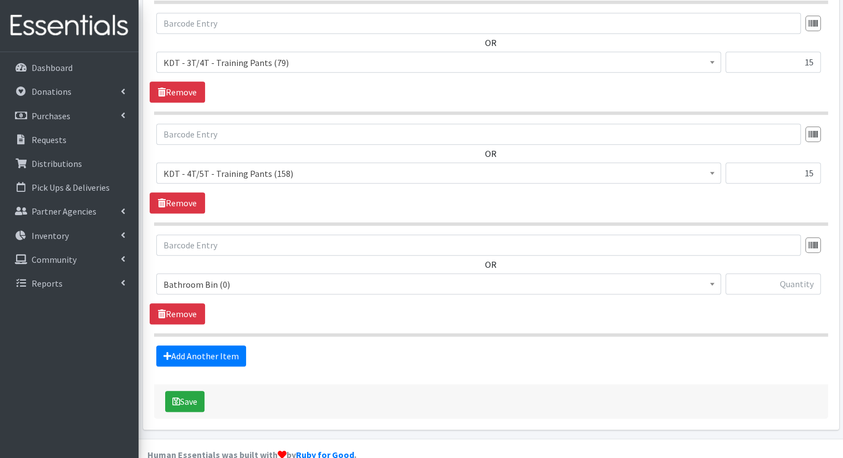
click at [258, 248] on div "OR Bathroom Bin (0) D - 0 - Diapers (15100) D - 3 - Diapers (12739) D - 4 - Dia…" at bounding box center [491, 269] width 683 height 69
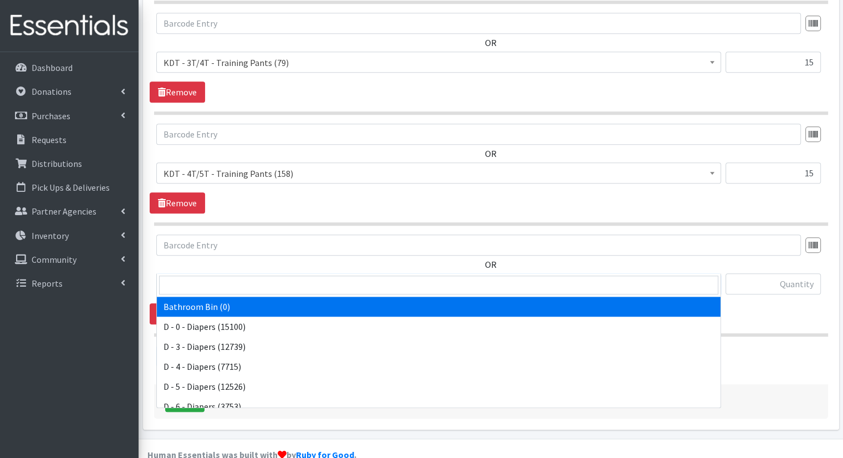
click at [256, 277] on span "Bathroom Bin (0)" at bounding box center [439, 285] width 551 height 16
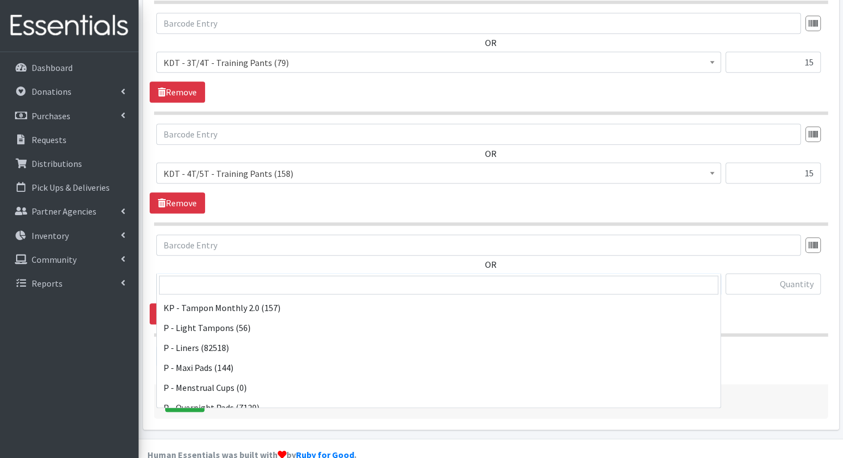
scroll to position [548, 0]
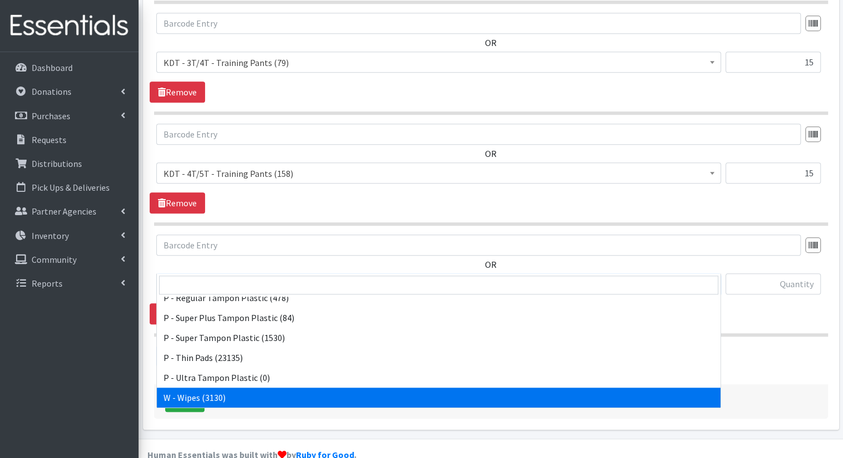
select select "15495"
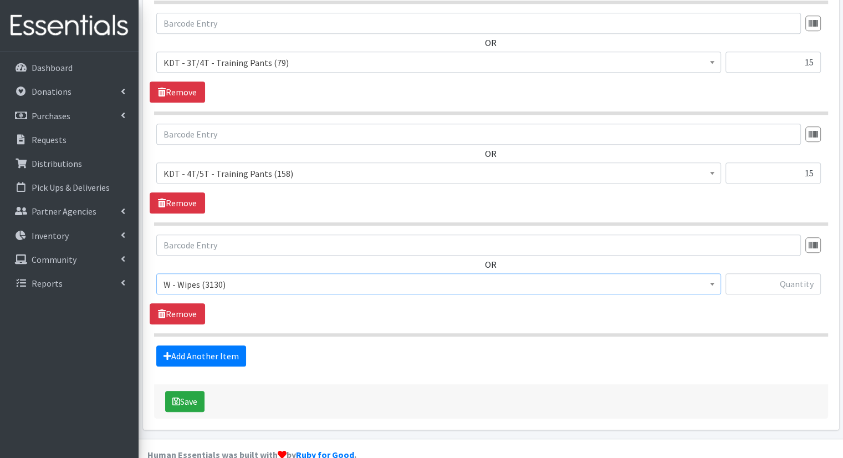
click at [755, 273] on div at bounding box center [773, 288] width 95 height 30
drag, startPoint x: 739, startPoint y: 276, endPoint x: 757, endPoint y: 266, distance: 20.6
click at [756, 273] on div at bounding box center [773, 288] width 95 height 30
click at [757, 273] on input "text" at bounding box center [773, 283] width 95 height 21
type input "84"
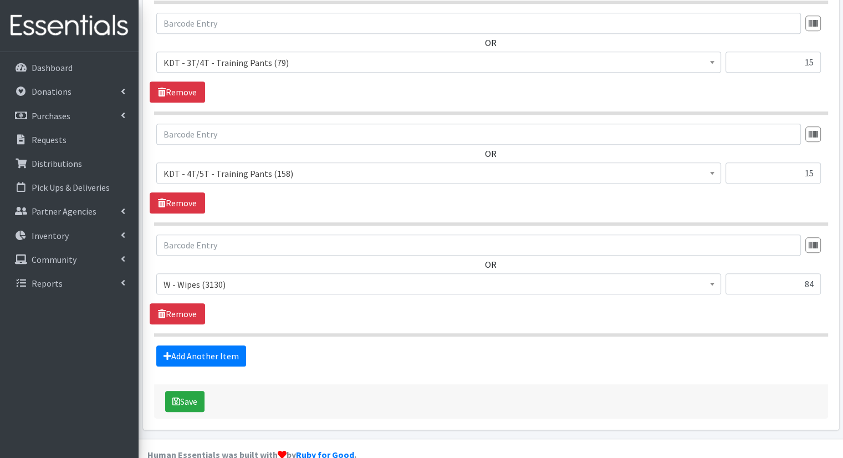
click at [244, 345] on div "Add Another Item" at bounding box center [491, 355] width 683 height 21
click at [237, 345] on link "Add Another Item" at bounding box center [201, 355] width 90 height 21
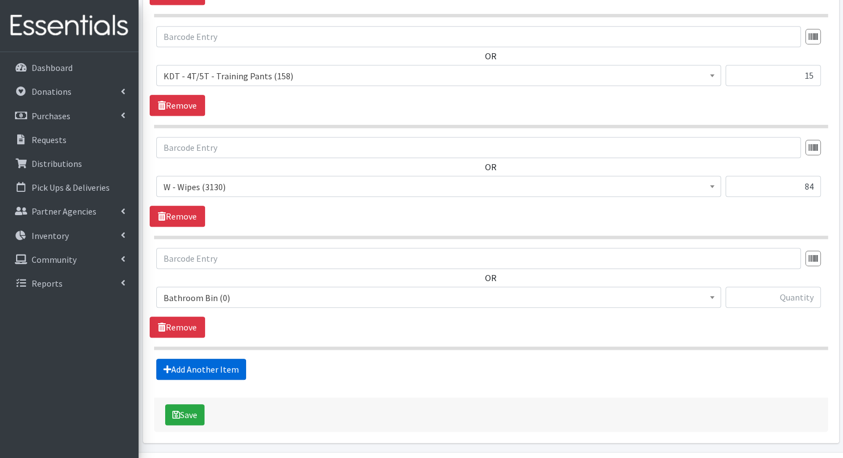
scroll to position [1016, 0]
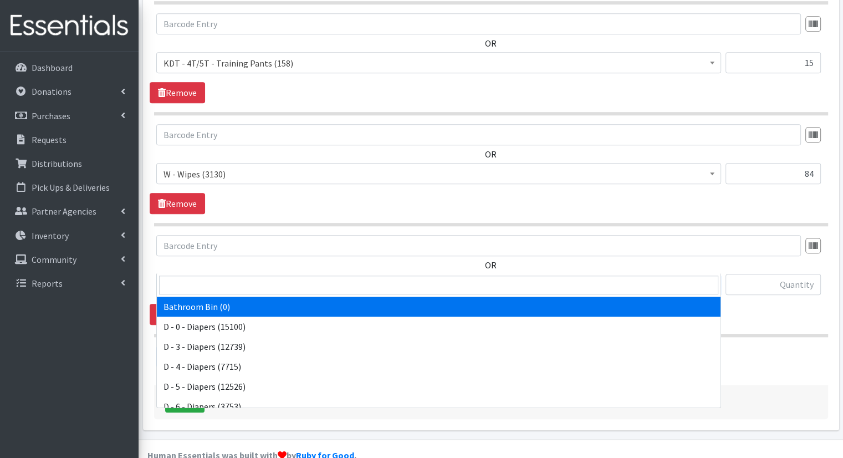
click at [322, 277] on span "Bathroom Bin (0)" at bounding box center [439, 285] width 551 height 16
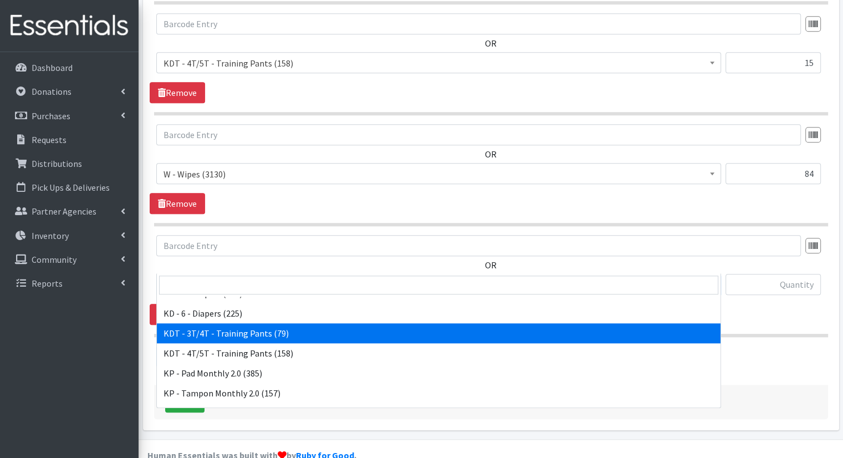
scroll to position [388, 0]
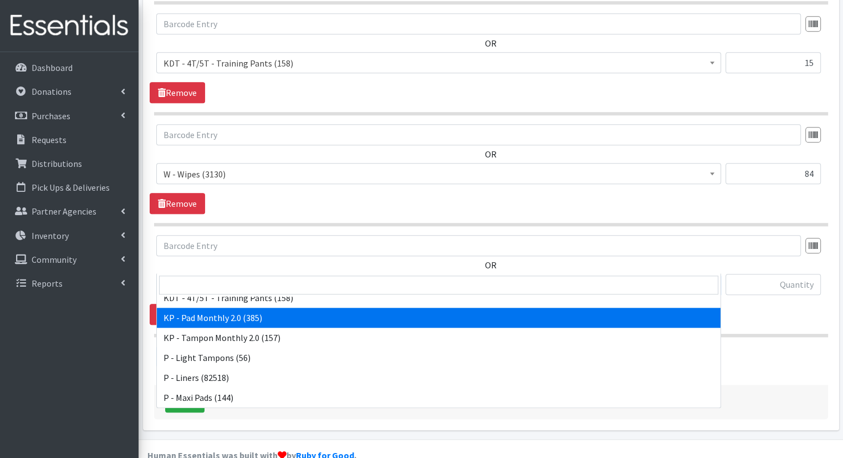
drag, startPoint x: 307, startPoint y: 322, endPoint x: 339, endPoint y: 320, distance: 32.7
select select "15566"
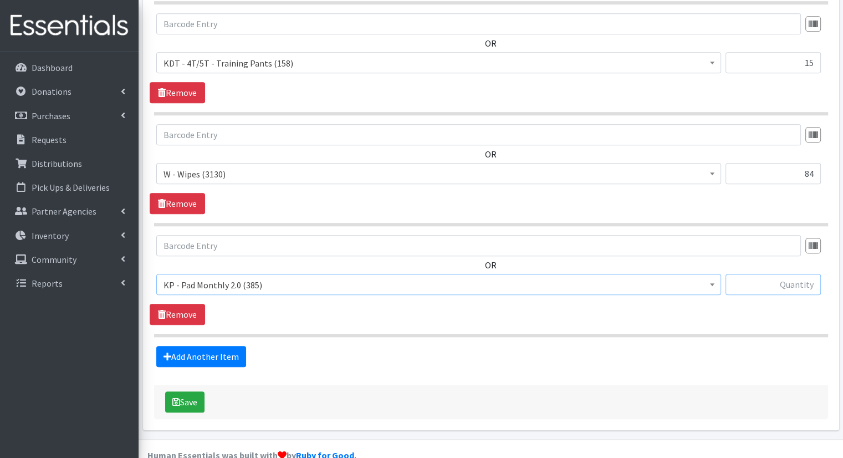
click at [756, 274] on input "text" at bounding box center [773, 284] width 95 height 21
type input "20"
drag, startPoint x: 251, startPoint y: 327, endPoint x: 240, endPoint y: 333, distance: 12.9
click at [243, 346] on div "Add Another Item" at bounding box center [491, 356] width 683 height 21
click at [237, 346] on link "Add Another Item" at bounding box center [201, 356] width 90 height 21
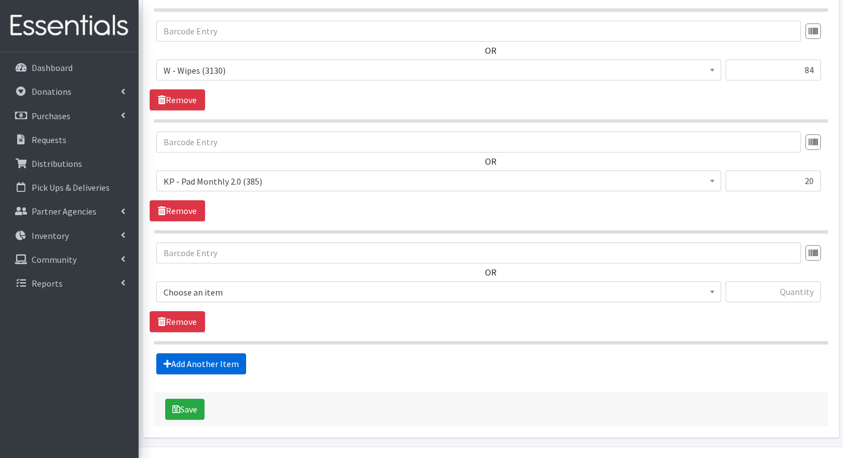
scroll to position [1127, 0]
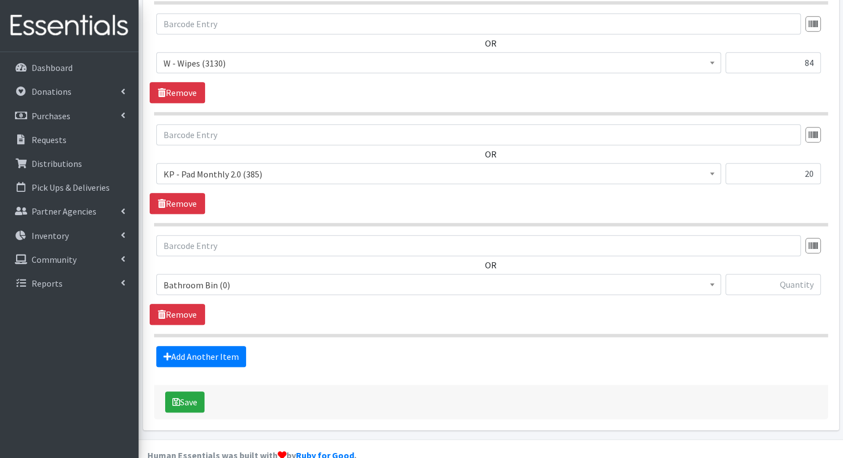
click at [254, 277] on span "Bathroom Bin (0)" at bounding box center [439, 285] width 551 height 16
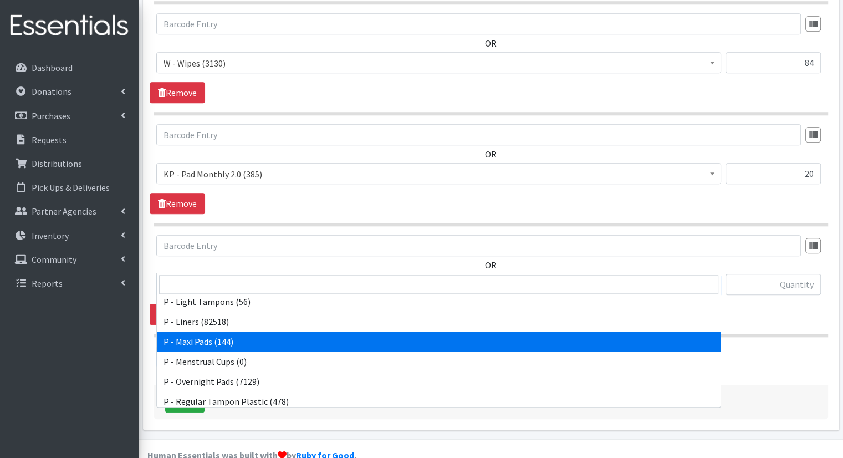
scroll to position [499, 0]
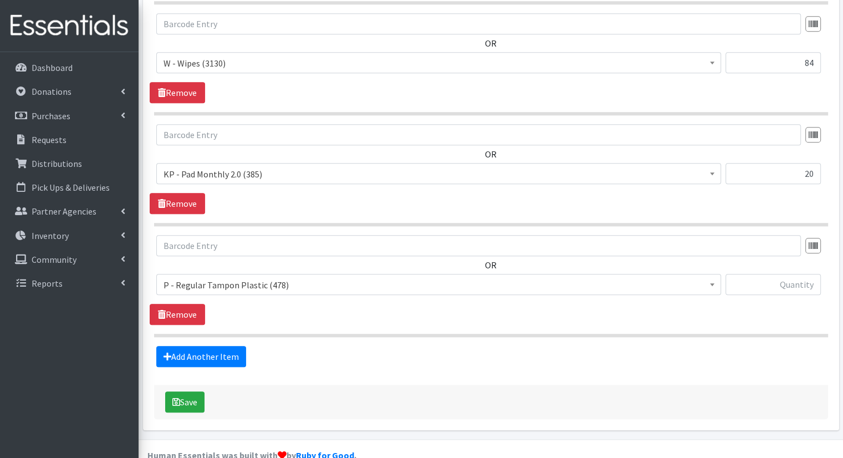
click at [401, 248] on div "OR Bathroom Bin (0) D - 0 - Diapers (15100) D - 3 - Diapers (12739) D - 4 - Dia…" at bounding box center [491, 269] width 683 height 69
click at [396, 277] on span "P - Regular Tampon Plastic (478)" at bounding box center [439, 285] width 551 height 16
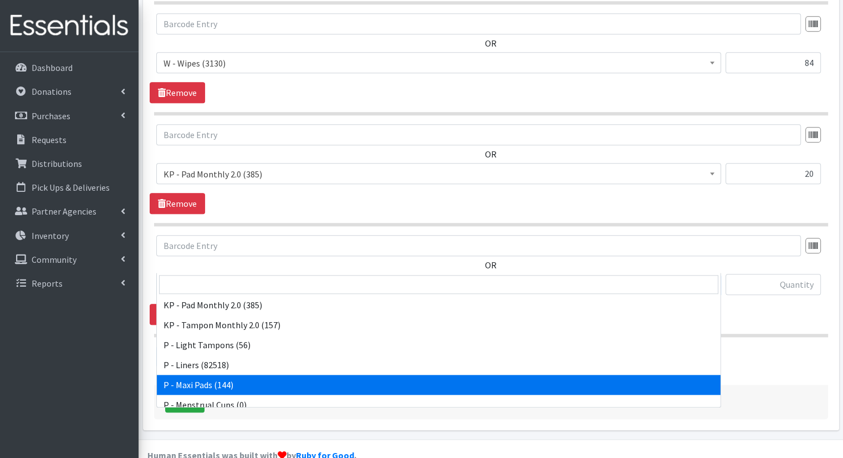
scroll to position [381, 0]
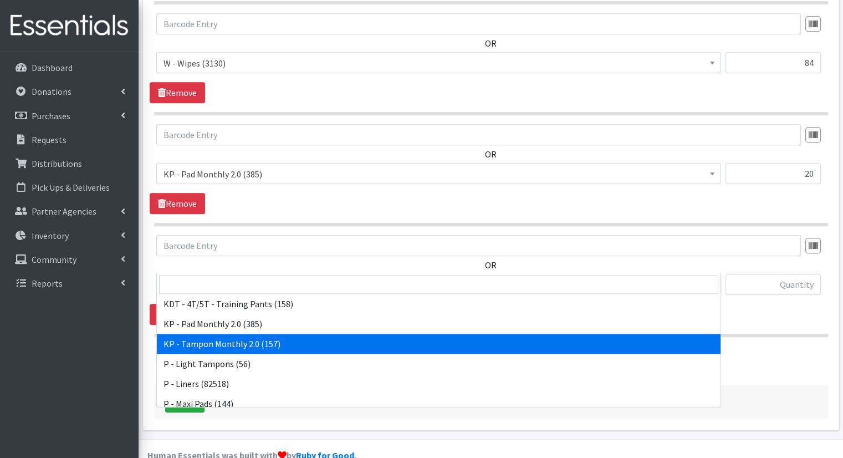
select select "15575"
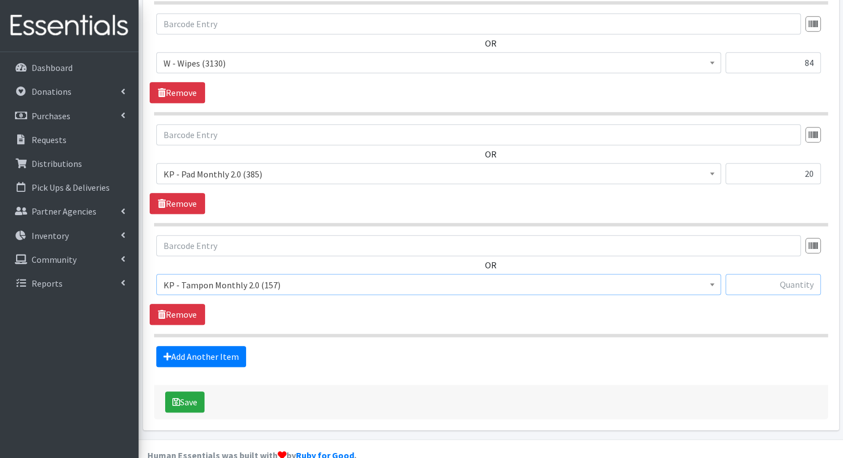
click at [755, 274] on input "text" at bounding box center [773, 284] width 95 height 21
type input "20"
click at [195, 393] on div "Save" at bounding box center [491, 402] width 674 height 34
click at [197, 391] on button "Save" at bounding box center [184, 401] width 39 height 21
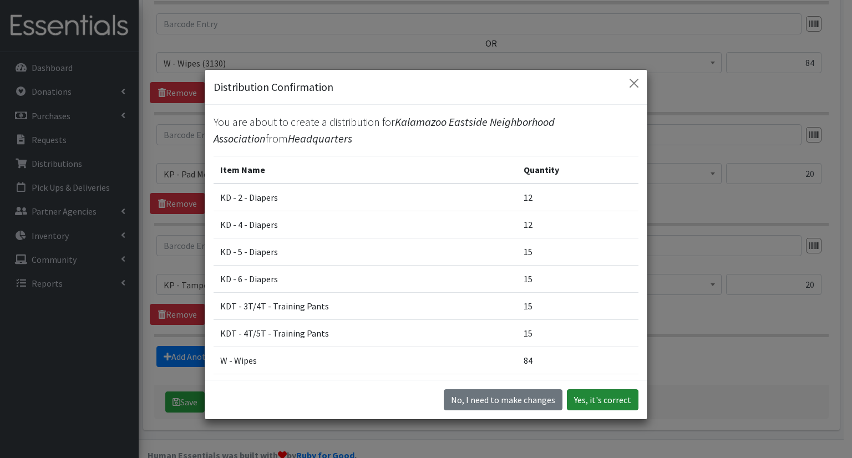
click at [622, 403] on button "Yes, it's correct" at bounding box center [603, 399] width 72 height 21
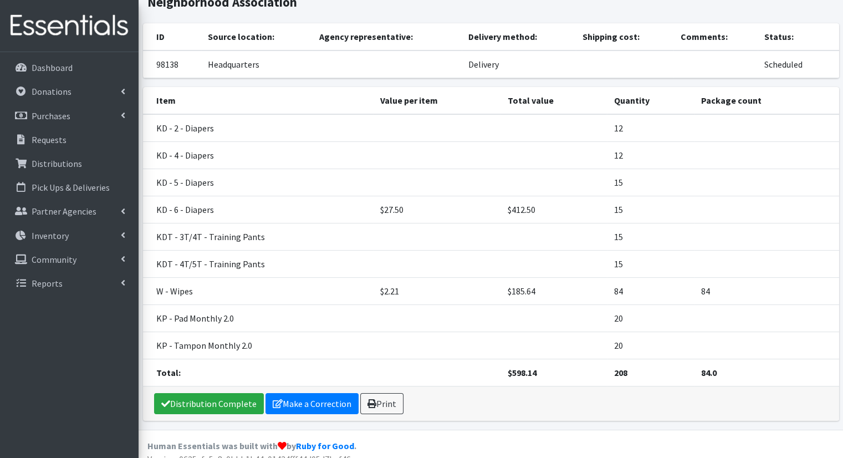
scroll to position [111, 0]
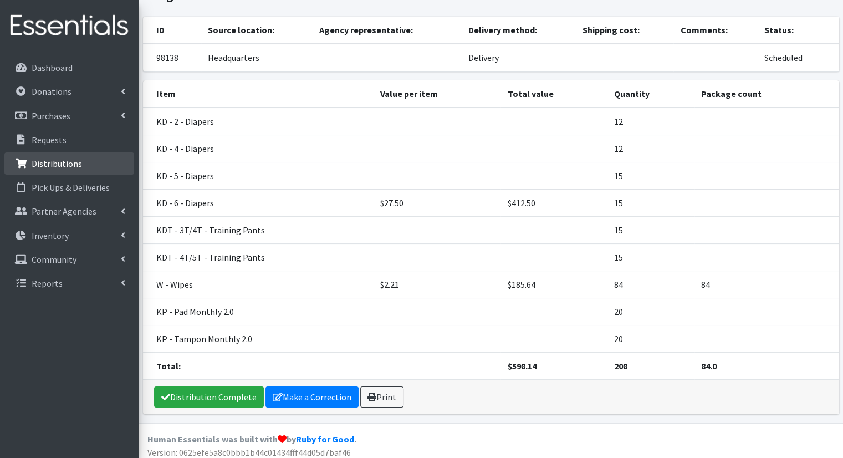
click at [39, 171] on link "Distributions" at bounding box center [69, 163] width 130 height 22
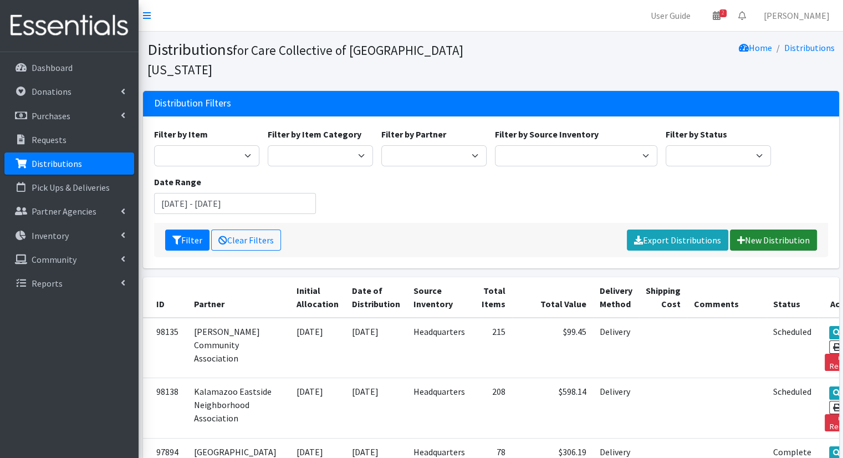
click at [778, 230] on link "New Distribution" at bounding box center [773, 240] width 87 height 21
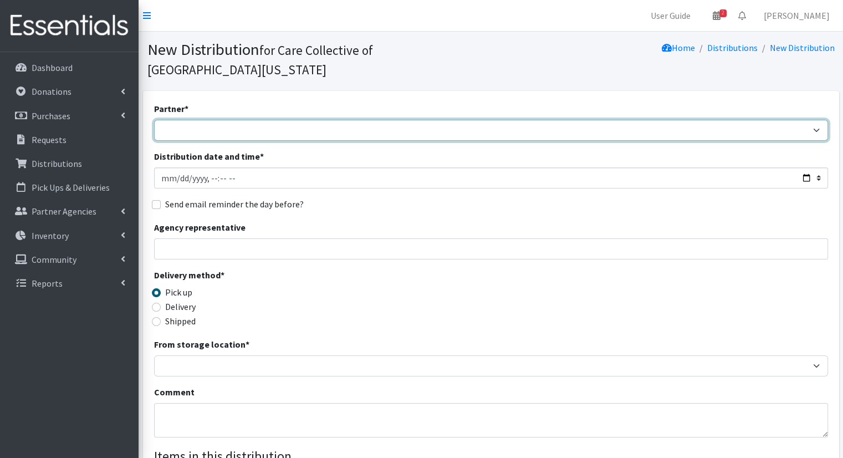
click at [263, 121] on select "African Community Kalamazoo Black Lives Matter Kzoo/BC Diaper Train Cares Sexua…" at bounding box center [491, 130] width 674 height 21
click at [283, 120] on select "African Community Kalamazoo Black Lives Matter Kzoo/BC Diaper Train Cares Sexua…" at bounding box center [491, 130] width 674 height 21
select select "7975"
click at [154, 120] on select "African Community Kalamazoo Black Lives Matter Kzoo/BC Diaper Train Cares Sexua…" at bounding box center [491, 130] width 674 height 21
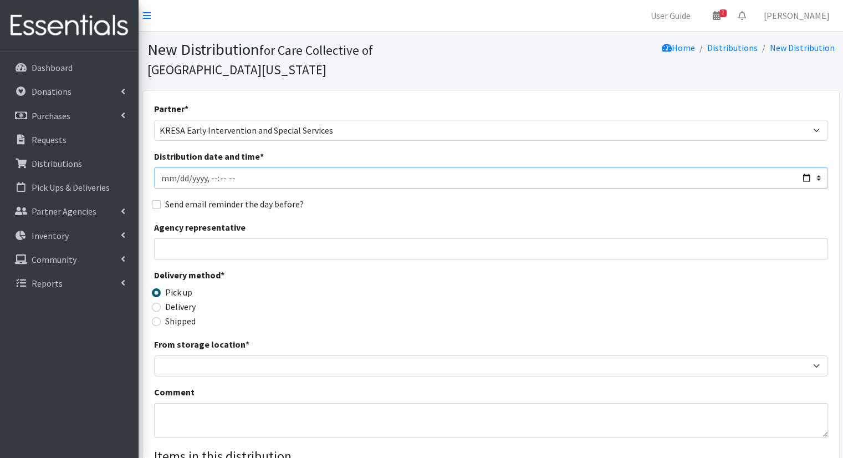
click at [317, 167] on input "Distribution date and time *" at bounding box center [491, 177] width 674 height 21
click at [806, 167] on input "Distribution date and time *" at bounding box center [491, 177] width 674 height 21
type input "2025-10-16T11:00"
click at [458, 197] on div "Send email reminder the day before?" at bounding box center [491, 203] width 674 height 13
click at [182, 300] on label "Delivery" at bounding box center [180, 306] width 30 height 13
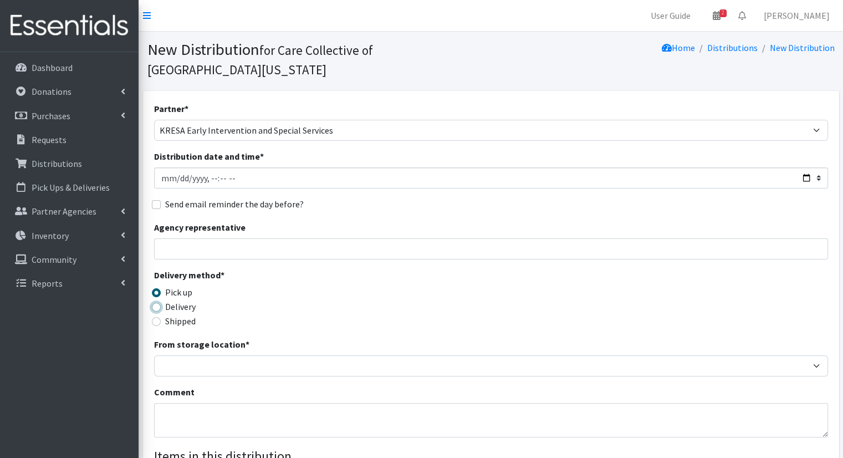
click at [161, 303] on input "Delivery" at bounding box center [156, 307] width 9 height 9
radio input "true"
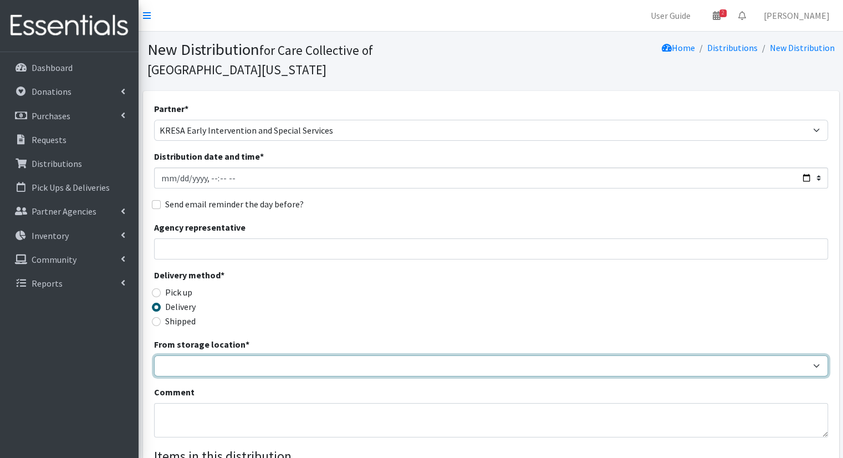
click at [183, 355] on select "Headquarters" at bounding box center [491, 365] width 674 height 21
select select "491"
click at [154, 355] on select "Headquarters" at bounding box center [491, 365] width 674 height 21
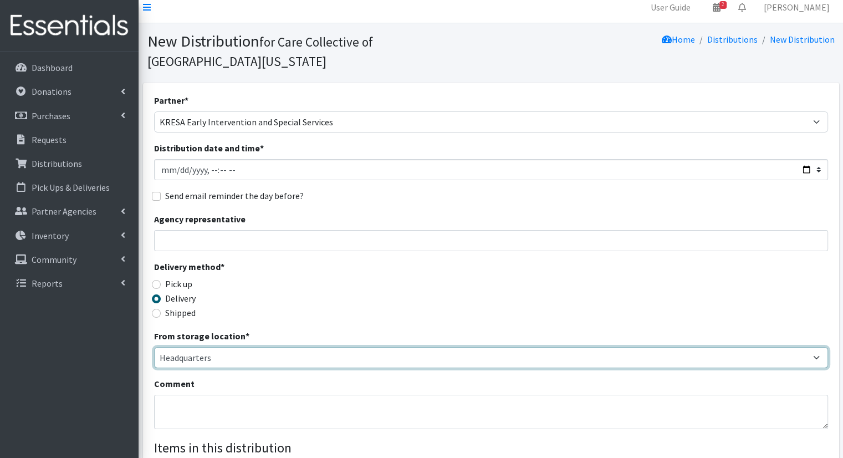
scroll to position [222, 0]
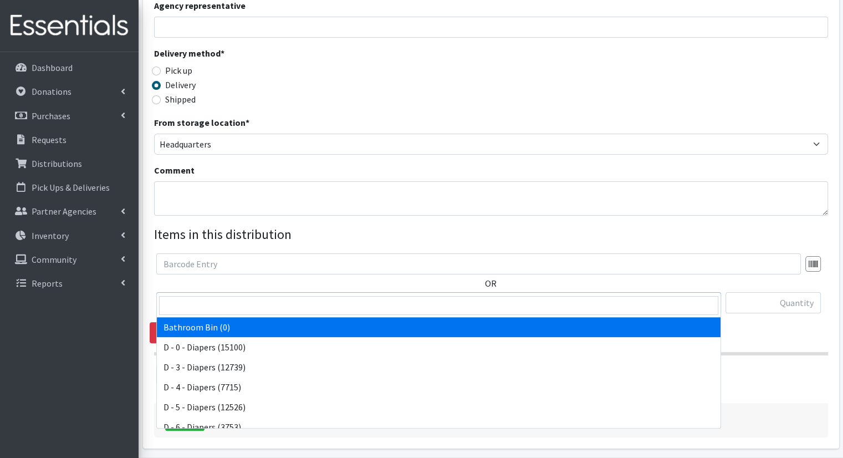
click at [282, 296] on span "Bathroom Bin (0)" at bounding box center [439, 304] width 551 height 16
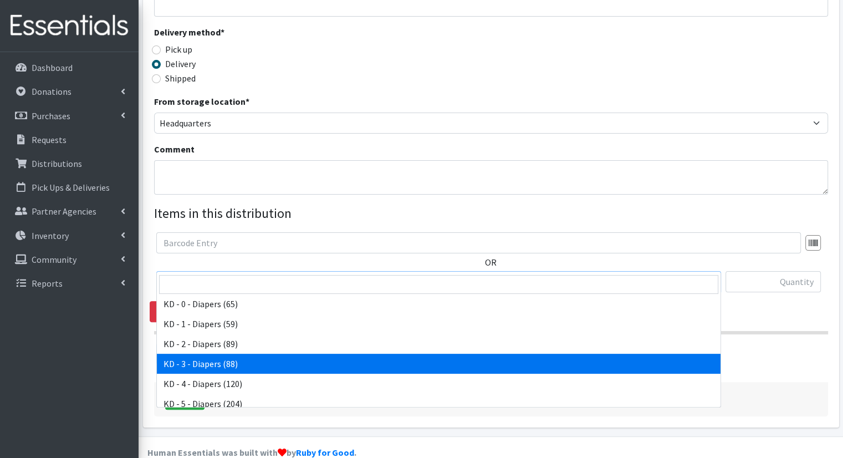
drag, startPoint x: 248, startPoint y: 359, endPoint x: 252, endPoint y: 350, distance: 9.9
select select "15499"
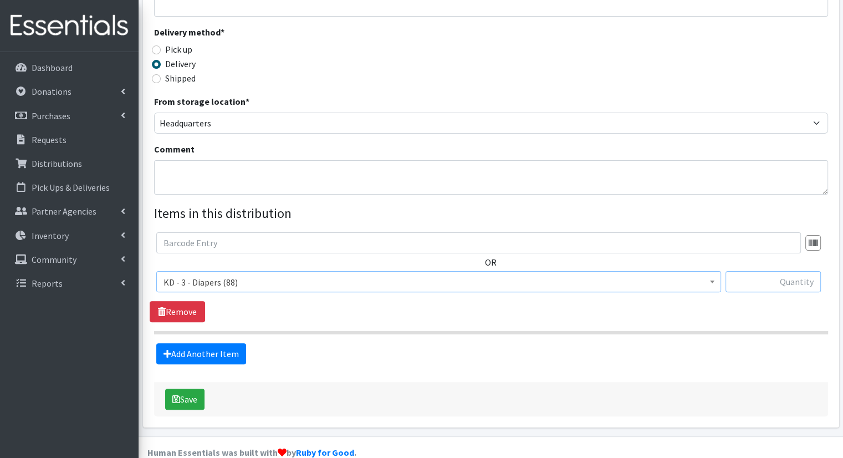
click at [756, 271] on input "text" at bounding box center [773, 281] width 95 height 21
type input "5"
click at [198, 343] on link "Add Another Item" at bounding box center [201, 353] width 90 height 21
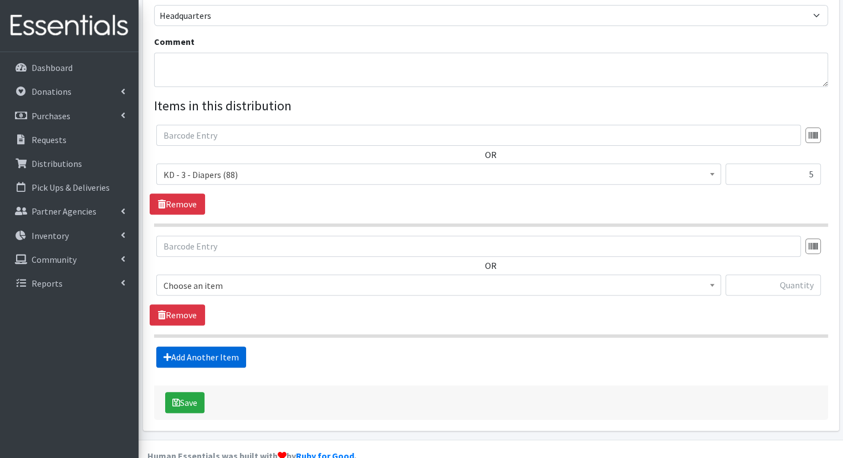
scroll to position [353, 0]
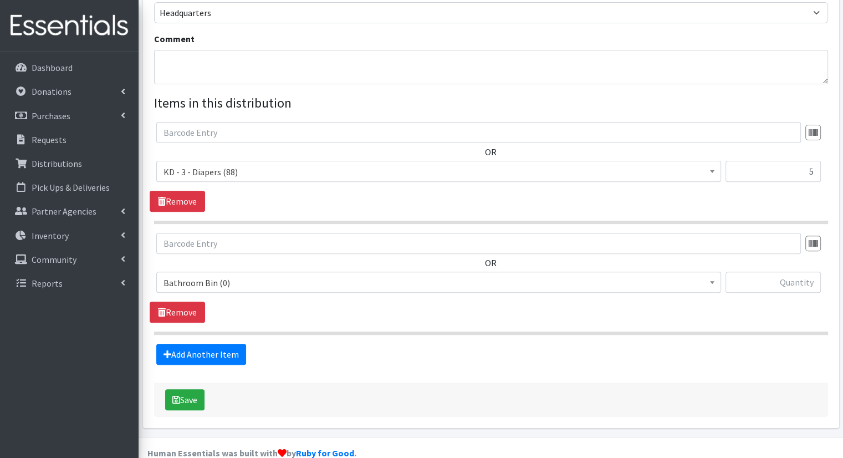
click at [259, 275] on span "Bathroom Bin (0)" at bounding box center [439, 283] width 551 height 16
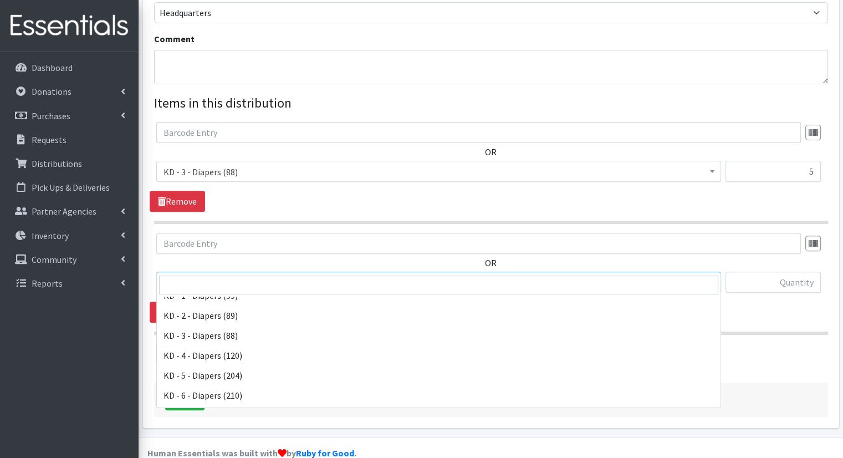
scroll to position [277, 0]
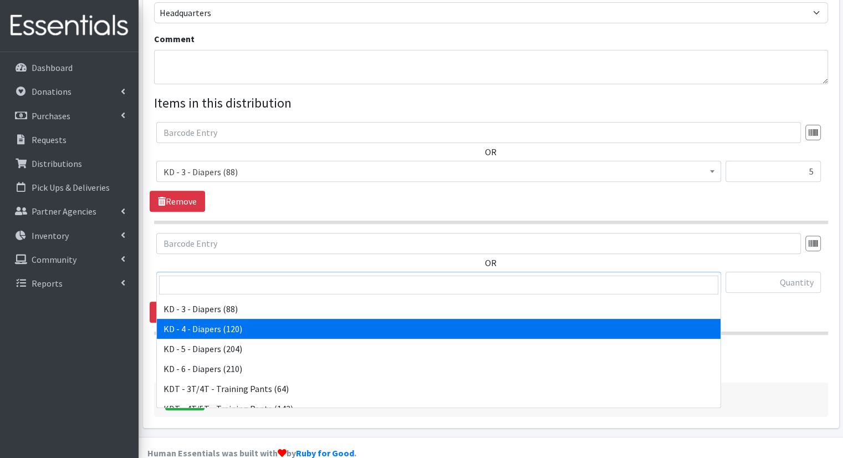
select select "15500"
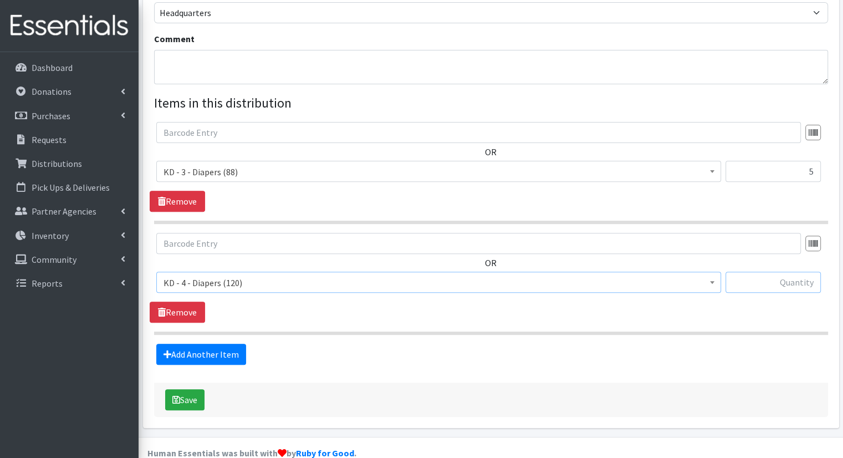
click at [778, 272] on input "text" at bounding box center [773, 282] width 95 height 21
type input "10"
click at [204, 344] on link "Add Another Item" at bounding box center [201, 354] width 90 height 21
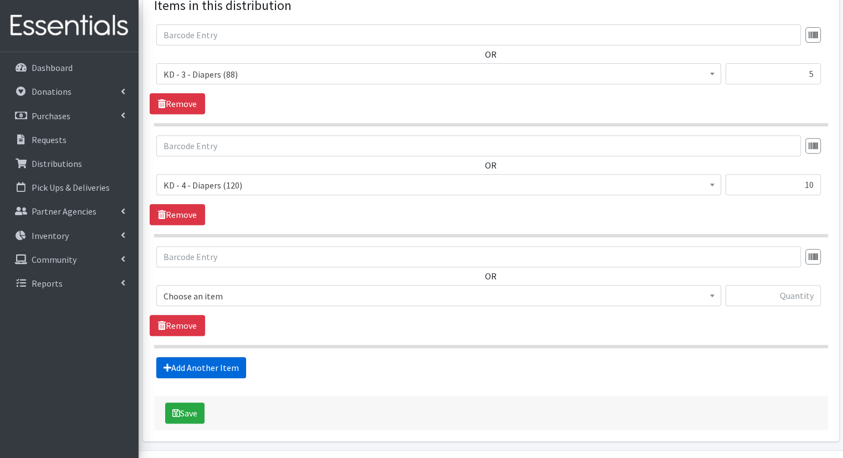
scroll to position [464, 0]
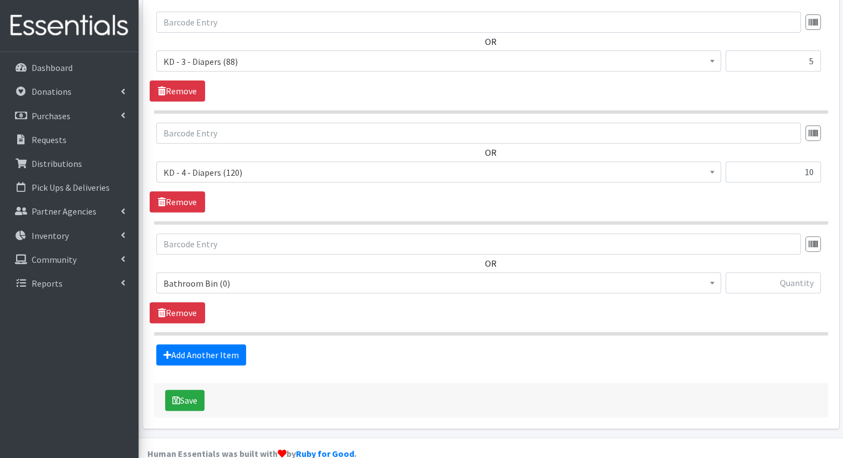
click at [253, 276] on span "Bathroom Bin (0)" at bounding box center [439, 284] width 551 height 16
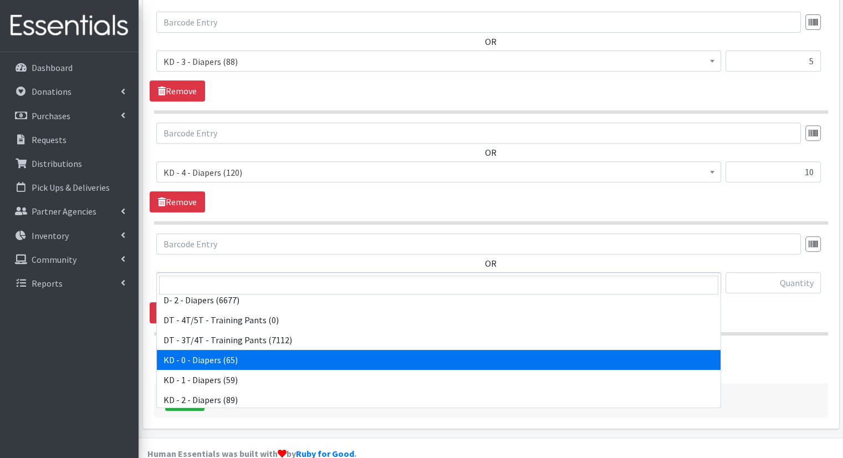
scroll to position [222, 0]
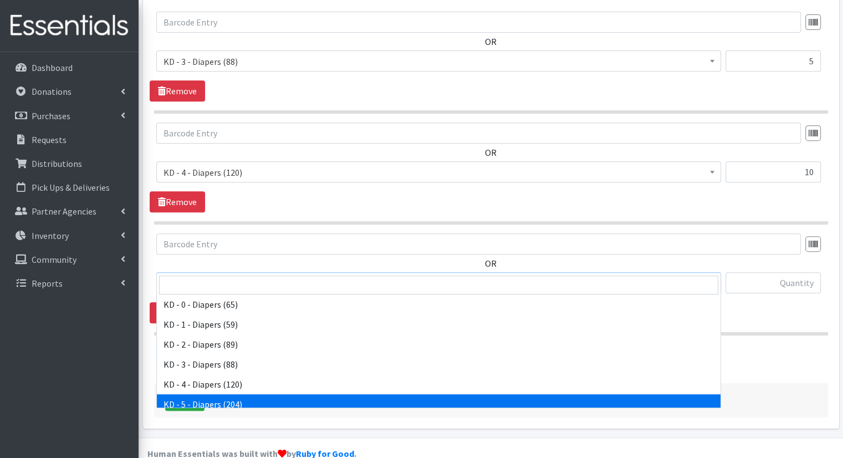
select select "15501"
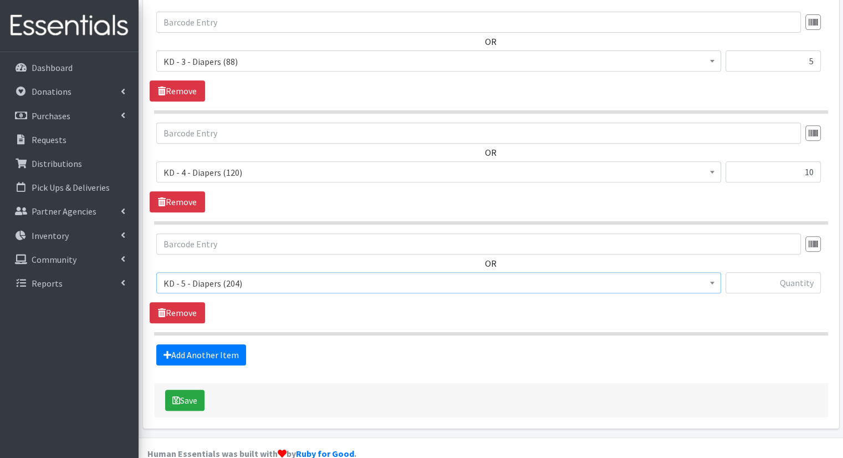
drag, startPoint x: 757, startPoint y: 276, endPoint x: 764, endPoint y: 262, distance: 14.9
click at [758, 273] on div at bounding box center [773, 287] width 95 height 30
click at [764, 272] on input "text" at bounding box center [773, 282] width 95 height 21
type input "10"
click at [225, 344] on link "Add Another Item" at bounding box center [201, 354] width 90 height 21
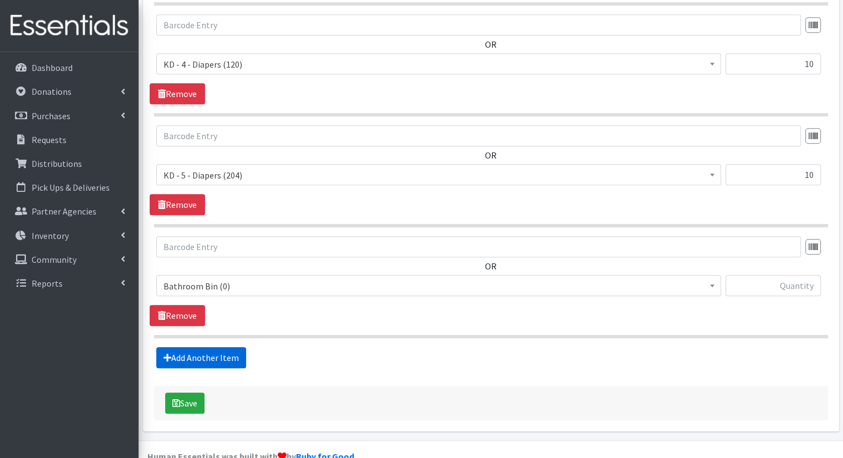
scroll to position [574, 0]
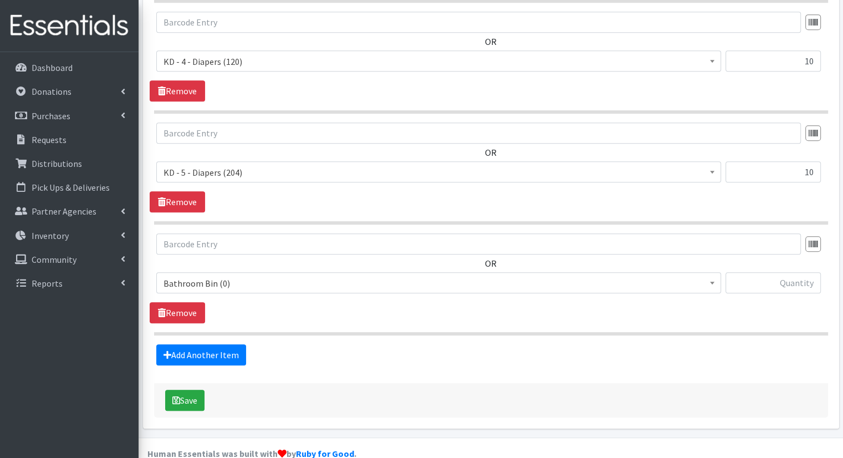
click at [303, 276] on span "Bathroom Bin (0)" at bounding box center [439, 284] width 551 height 16
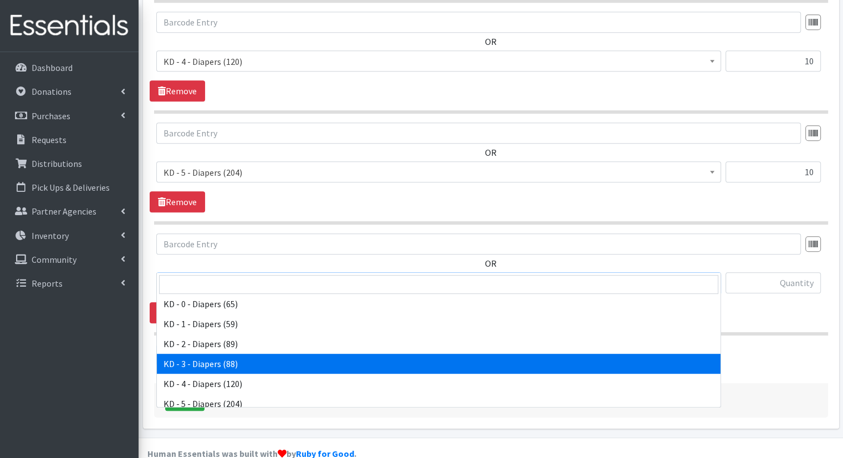
scroll to position [277, 0]
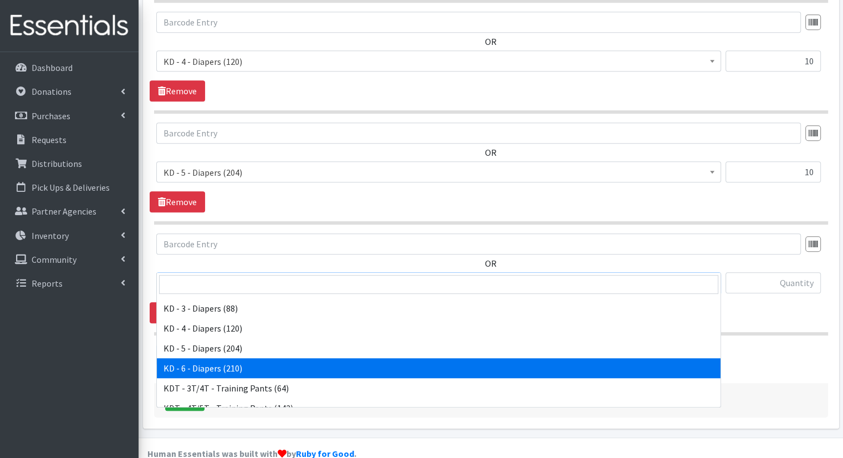
select select "15502"
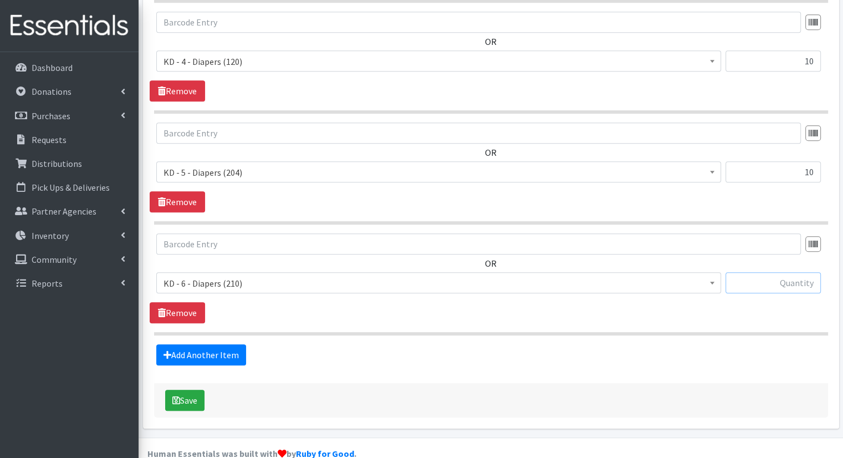
click at [789, 272] on input "text" at bounding box center [773, 282] width 95 height 21
type input "10"
click at [242, 344] on link "Add Another Item" at bounding box center [201, 354] width 90 height 21
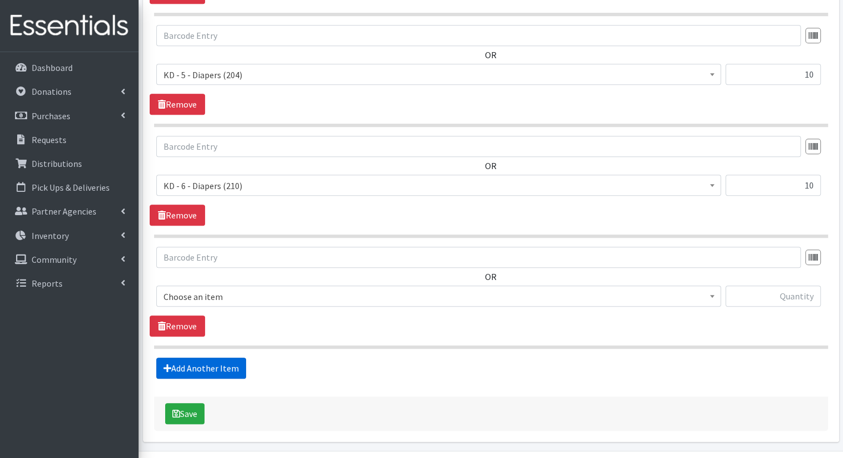
scroll to position [685, 0]
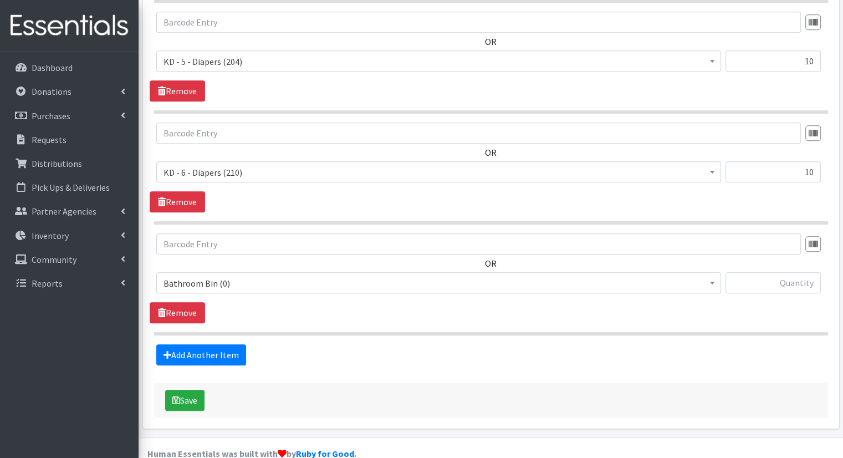
click at [404, 272] on span "Bathroom Bin (0)" at bounding box center [438, 282] width 565 height 21
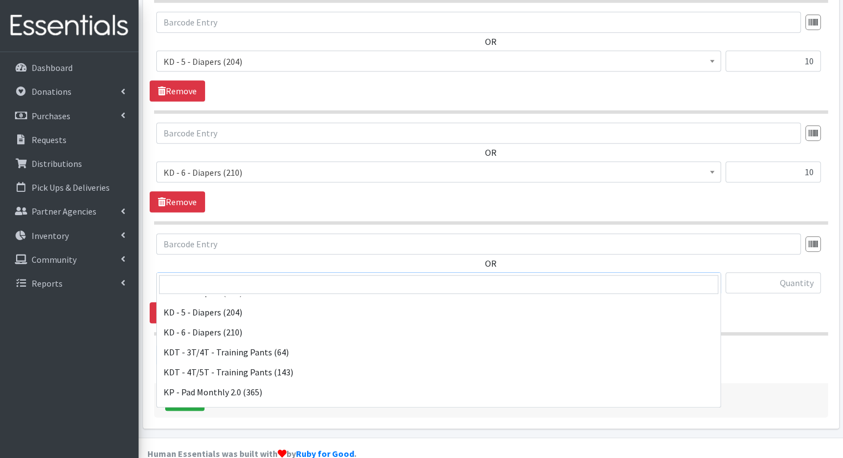
scroll to position [333, 0]
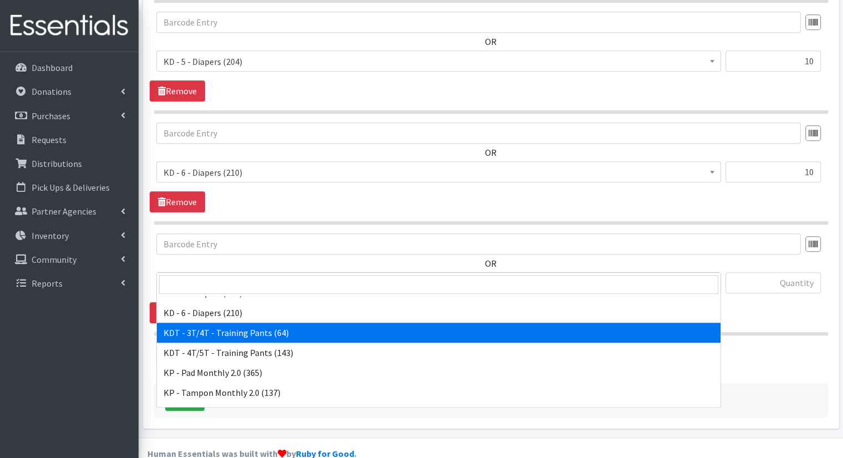
select select "15506"
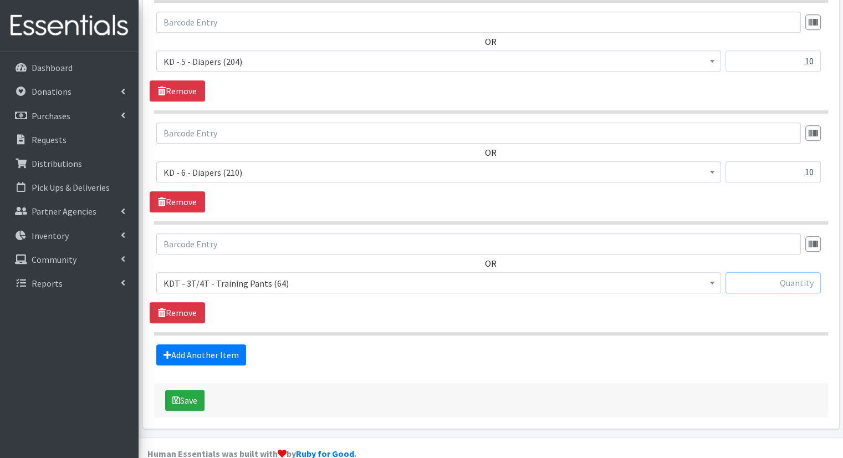
click at [761, 272] on input "text" at bounding box center [773, 282] width 95 height 21
type input "10"
click at [192, 344] on link "Add Another Item" at bounding box center [201, 354] width 90 height 21
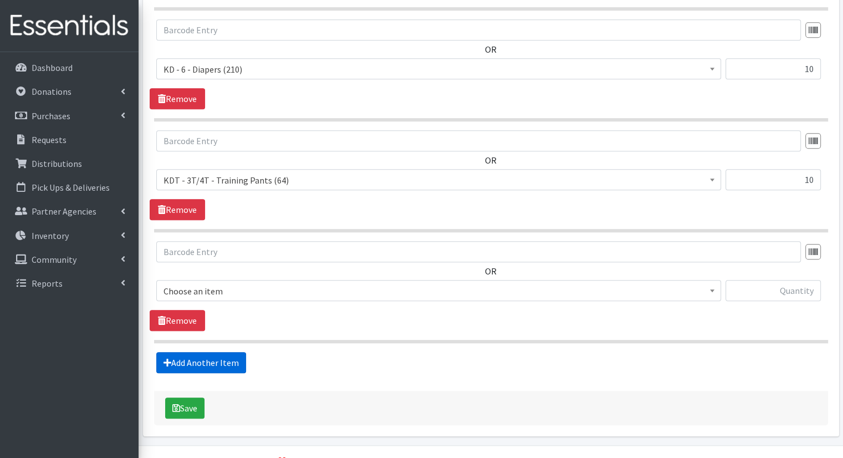
scroll to position [796, 0]
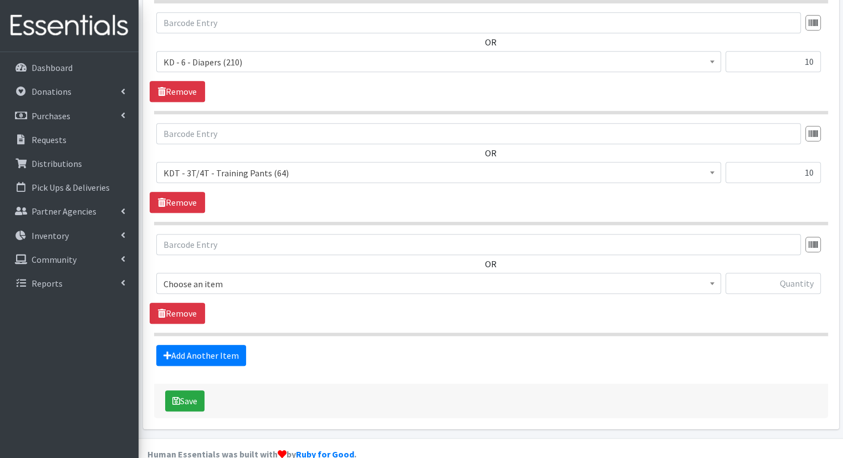
click at [294, 273] on span "Choose an item" at bounding box center [438, 283] width 565 height 21
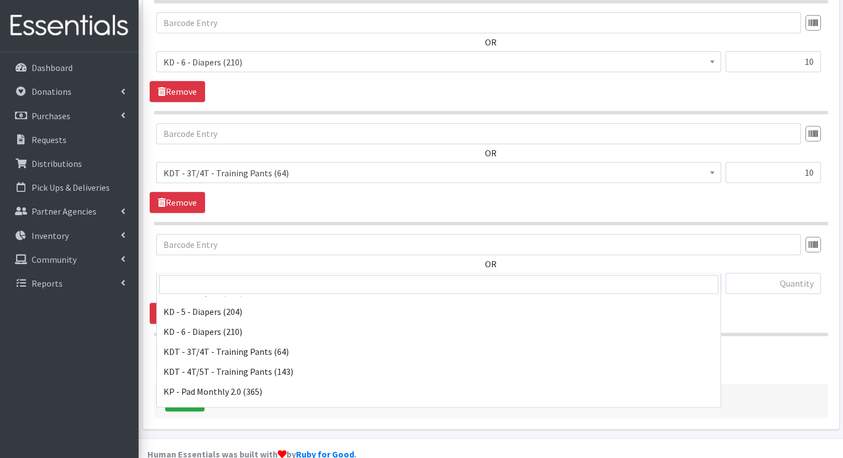
scroll to position [333, 0]
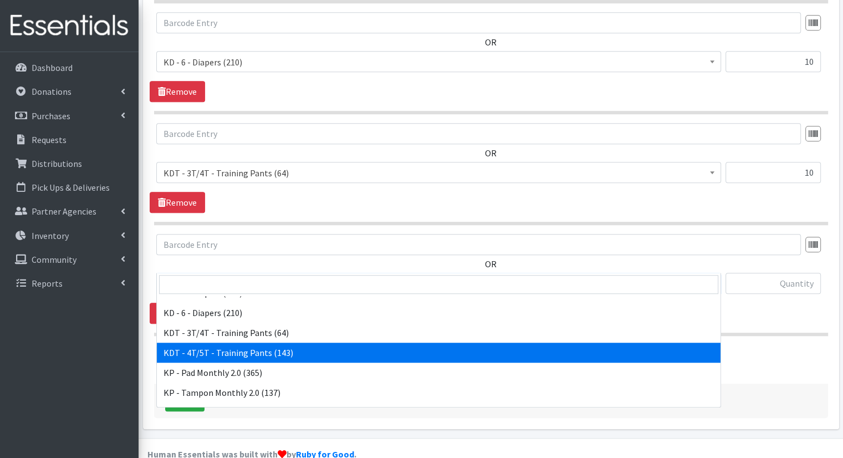
select select "15507"
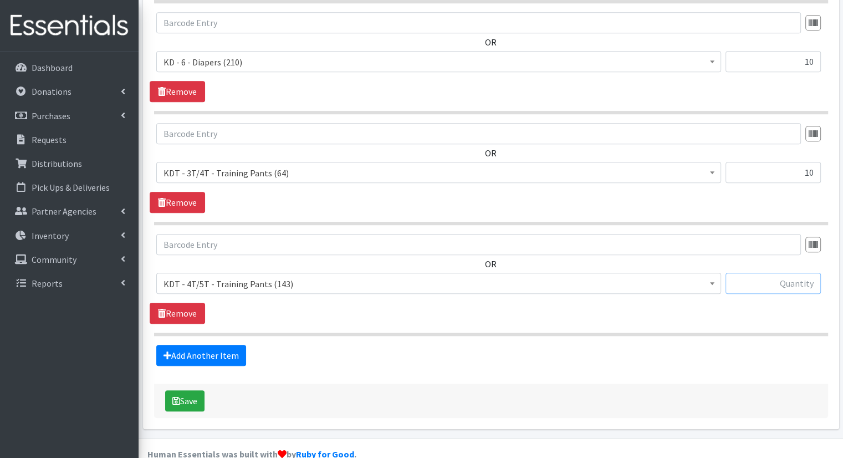
click at [772, 273] on input "text" at bounding box center [773, 283] width 95 height 21
type input "5"
click at [211, 345] on link "Add Another Item" at bounding box center [201, 355] width 90 height 21
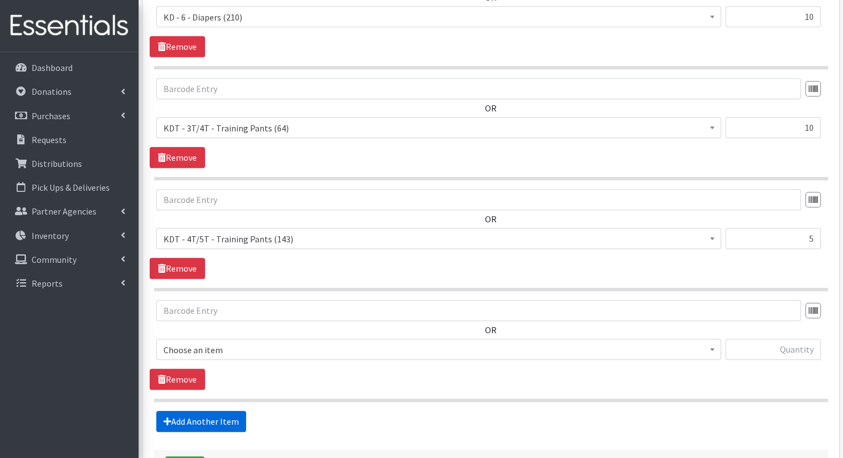
scroll to position [906, 0]
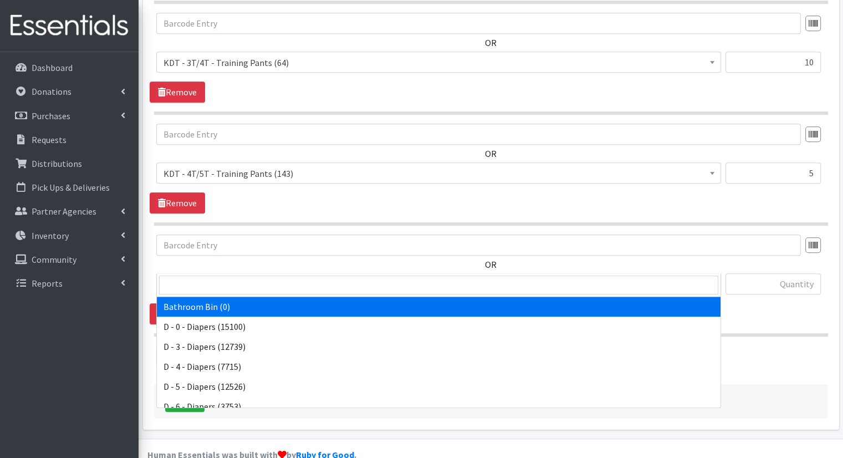
click at [251, 277] on span "Bathroom Bin (0)" at bounding box center [439, 285] width 551 height 16
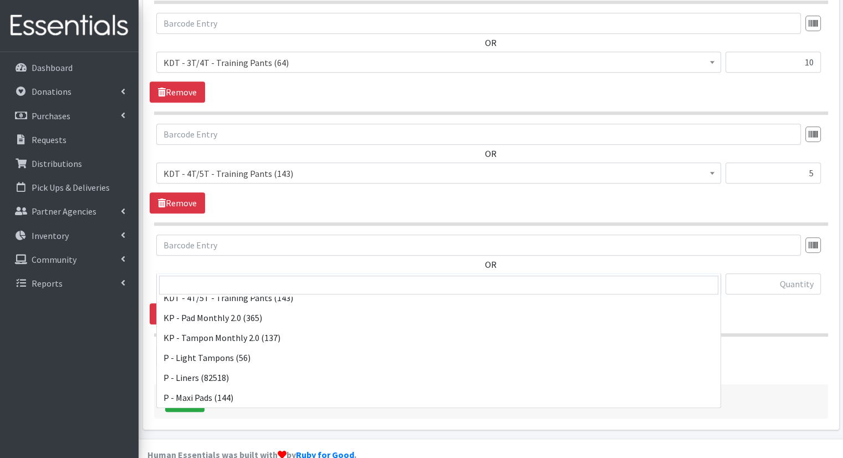
scroll to position [548, 0]
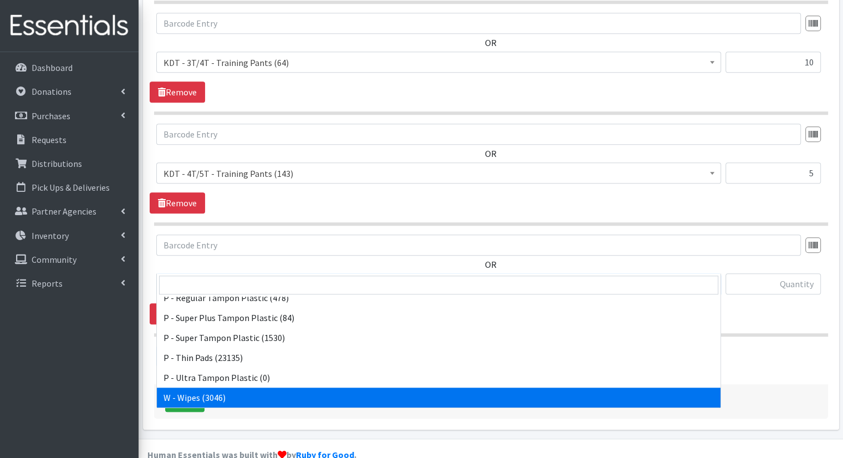
select select "15495"
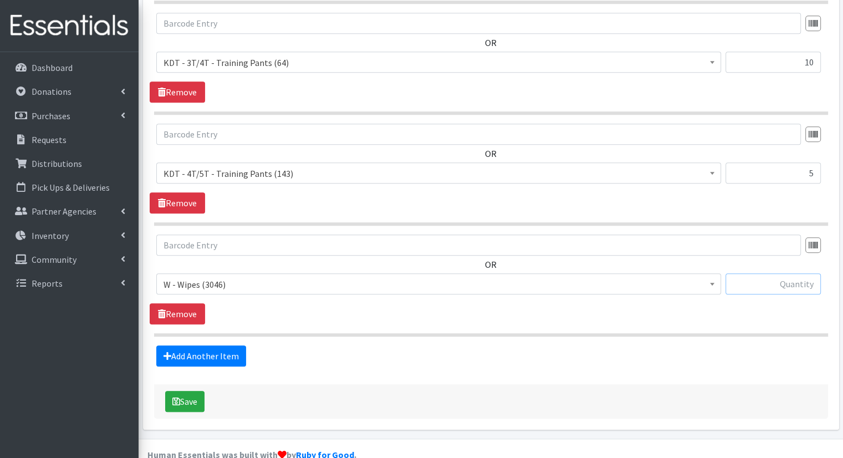
click at [776, 273] on input "text" at bounding box center [773, 283] width 95 height 21
type input "50"
click at [736, 288] on div "OR Bathroom Bin (0) D - 0 - Diapers (15100) D - 3 - Diapers (12739) D - 4 - Dia…" at bounding box center [491, 280] width 683 height 90
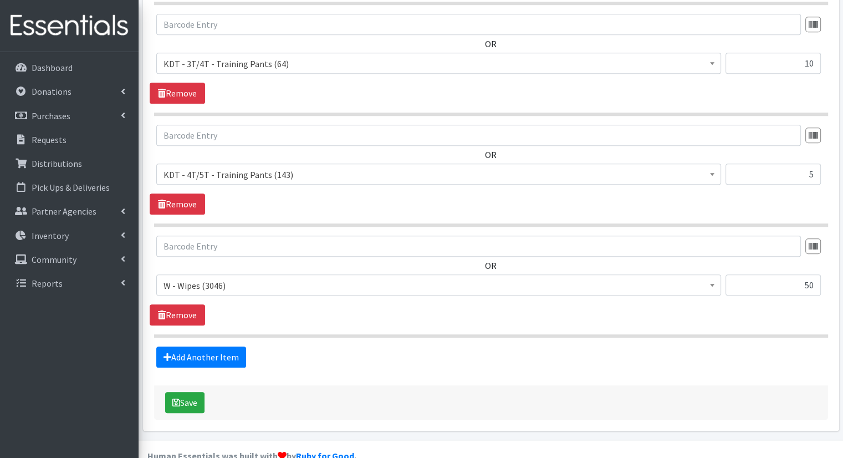
scroll to position [906, 0]
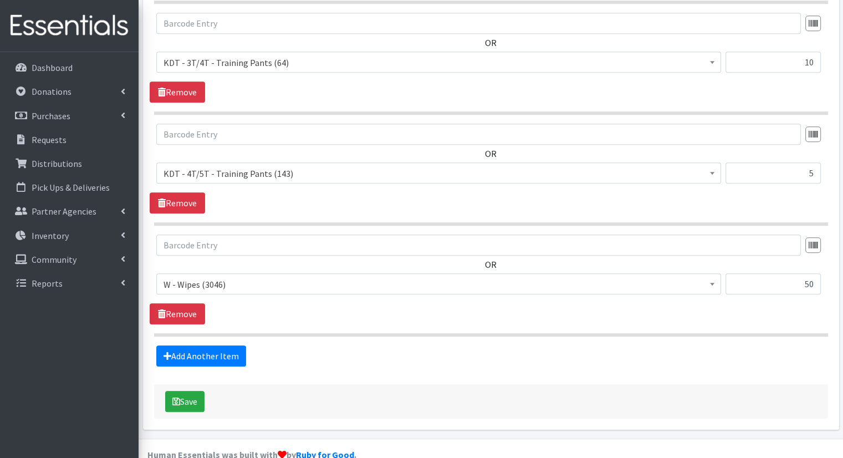
click at [747, 281] on div "50" at bounding box center [773, 288] width 95 height 30
click at [186, 391] on button "Save" at bounding box center [184, 401] width 39 height 21
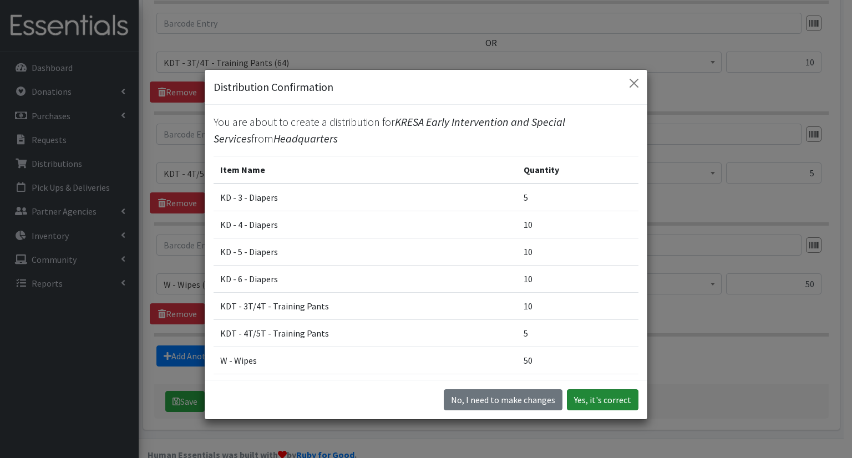
click at [599, 396] on button "Yes, it's correct" at bounding box center [603, 399] width 72 height 21
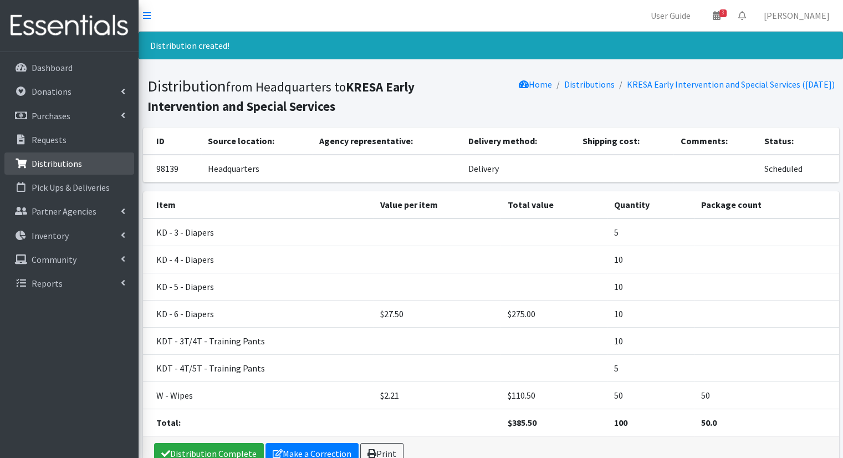
click at [72, 156] on link "Distributions" at bounding box center [69, 163] width 130 height 22
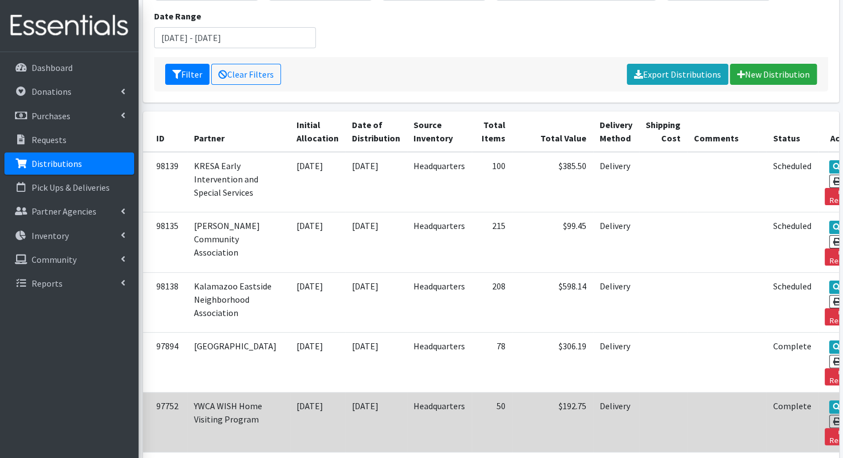
scroll to position [166, 0]
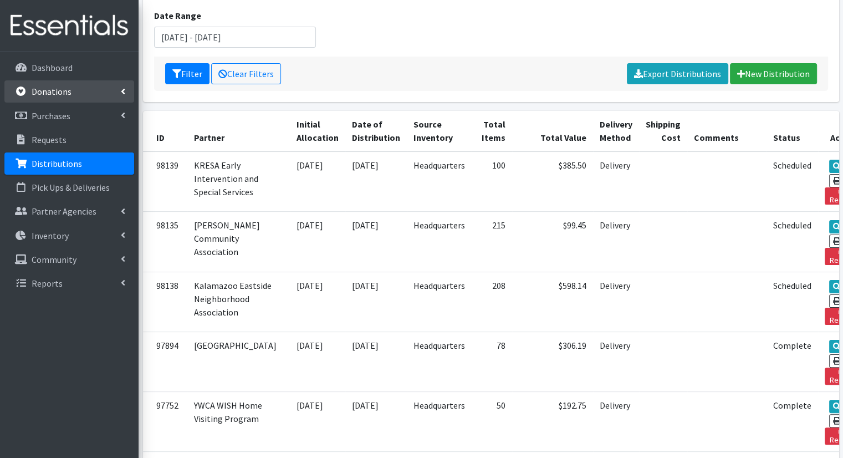
click at [114, 85] on link "Donations" at bounding box center [69, 91] width 130 height 22
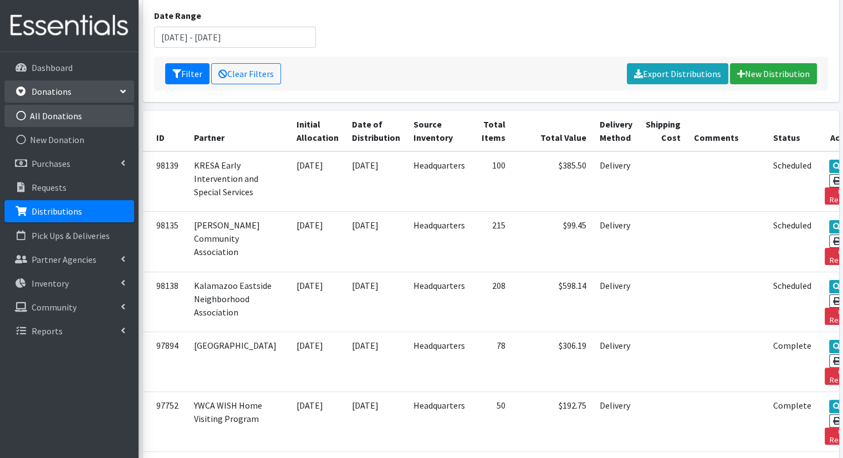
click at [109, 112] on link "All Donations" at bounding box center [69, 116] width 130 height 22
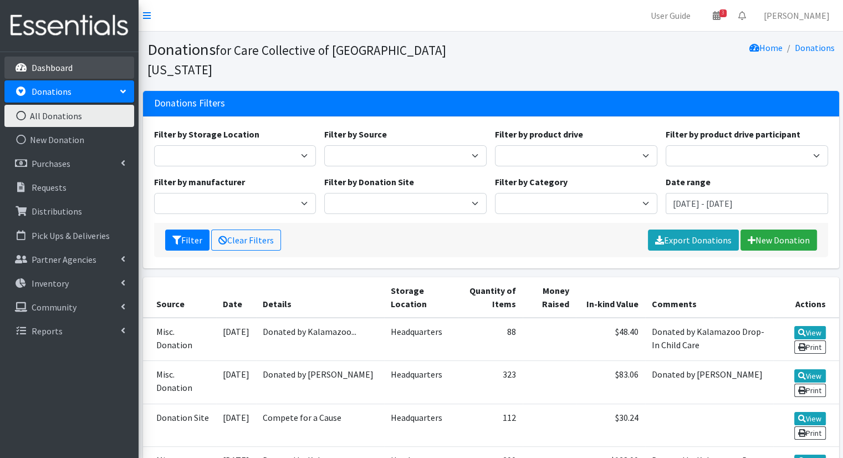
click at [59, 65] on p "Dashboard" at bounding box center [52, 67] width 41 height 11
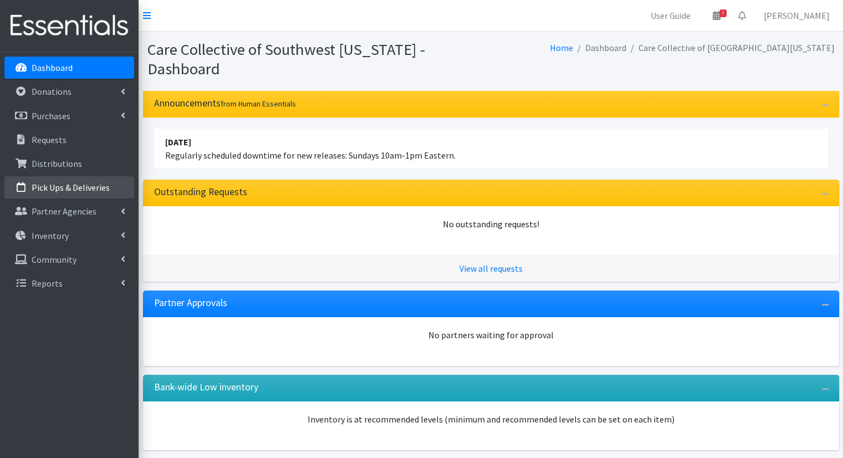
click at [93, 189] on p "Pick Ups & Deliveries" at bounding box center [71, 187] width 78 height 11
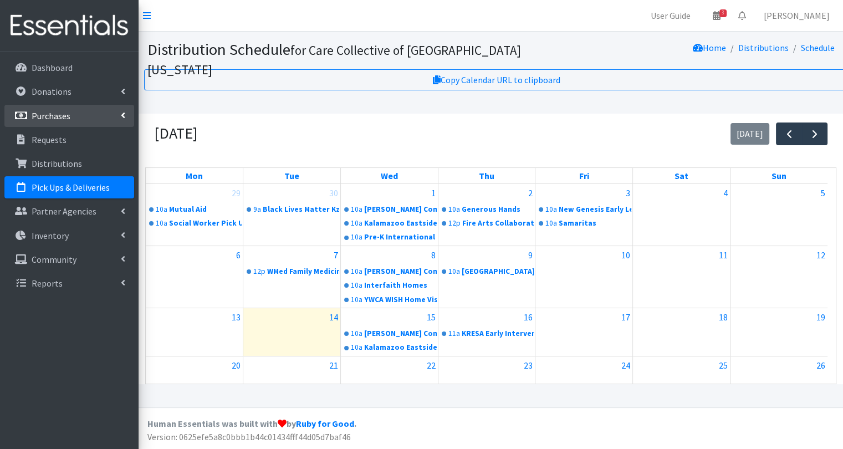
click at [113, 118] on link "Purchases" at bounding box center [69, 116] width 130 height 22
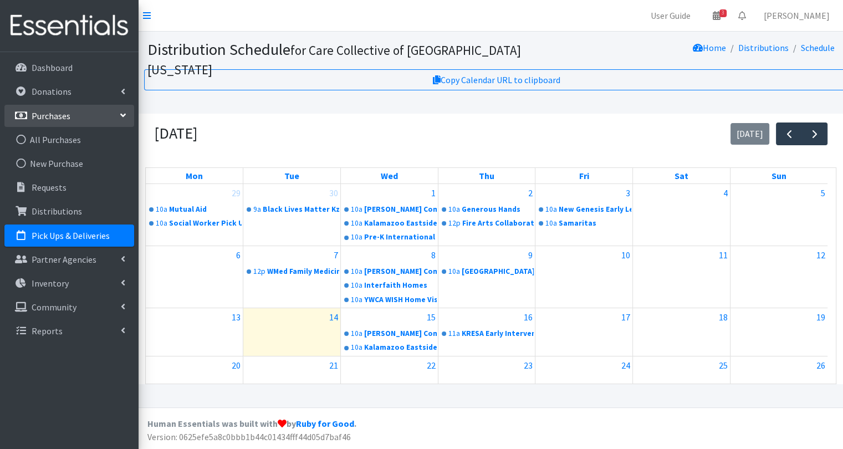
click at [114, 118] on link "Purchases" at bounding box center [69, 116] width 130 height 22
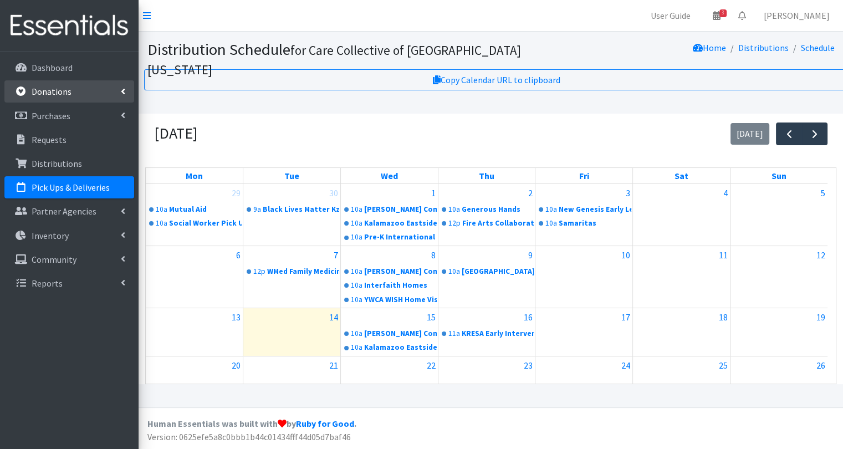
click at [104, 100] on link "Donations" at bounding box center [69, 91] width 130 height 22
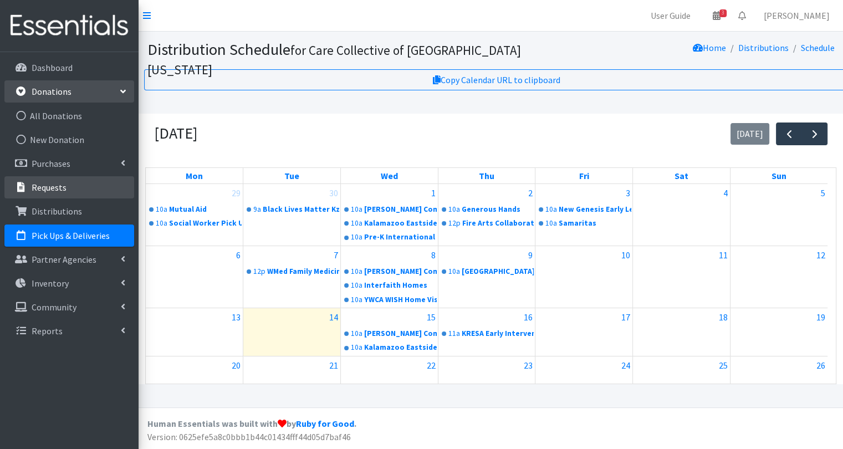
click at [110, 189] on link "Requests" at bounding box center [69, 187] width 130 height 22
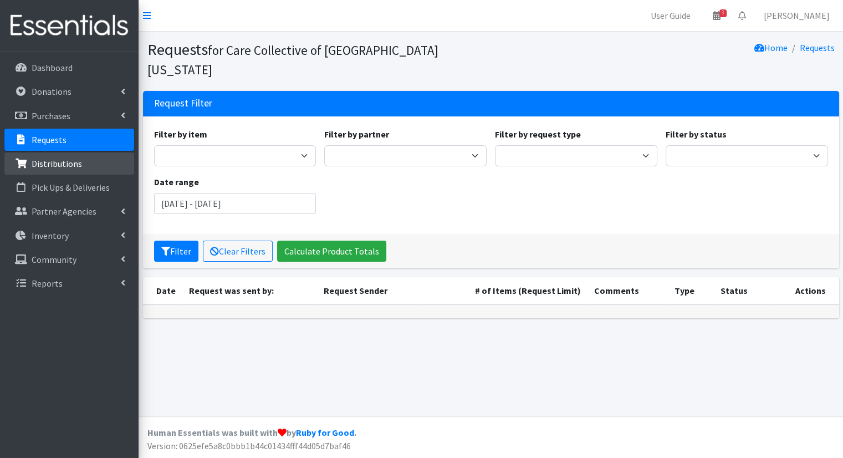
click at [99, 169] on link "Distributions" at bounding box center [69, 163] width 130 height 22
